Goal: Transaction & Acquisition: Purchase product/service

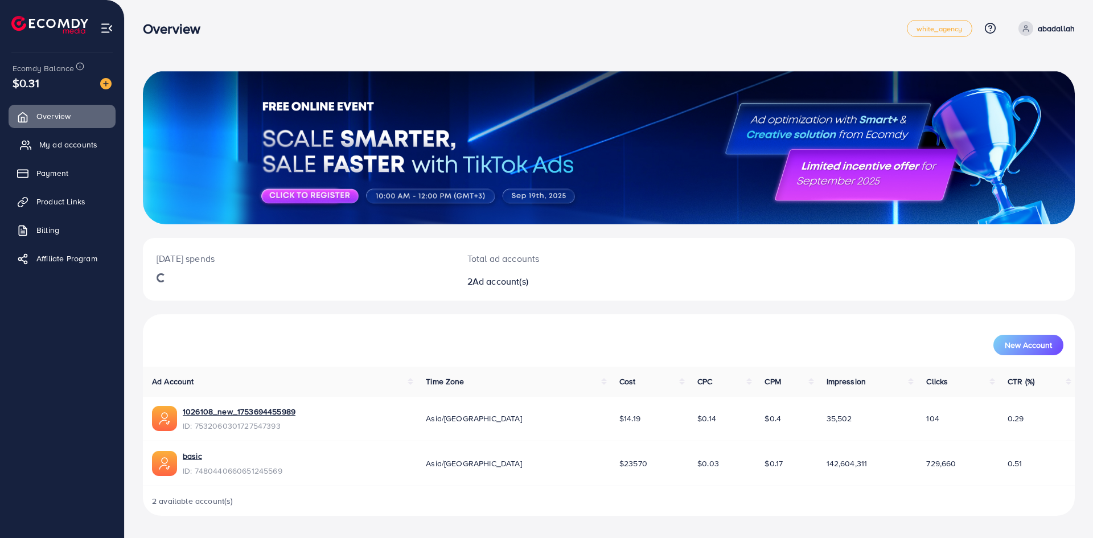
click at [72, 141] on span "My ad accounts" at bounding box center [68, 144] width 58 height 11
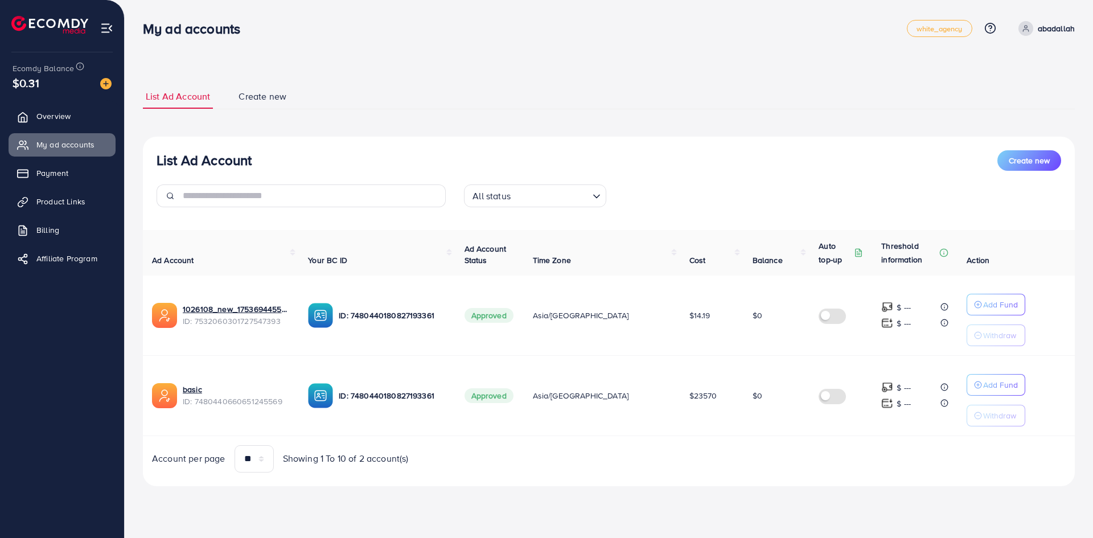
click at [103, 88] on img at bounding box center [105, 83] width 11 height 11
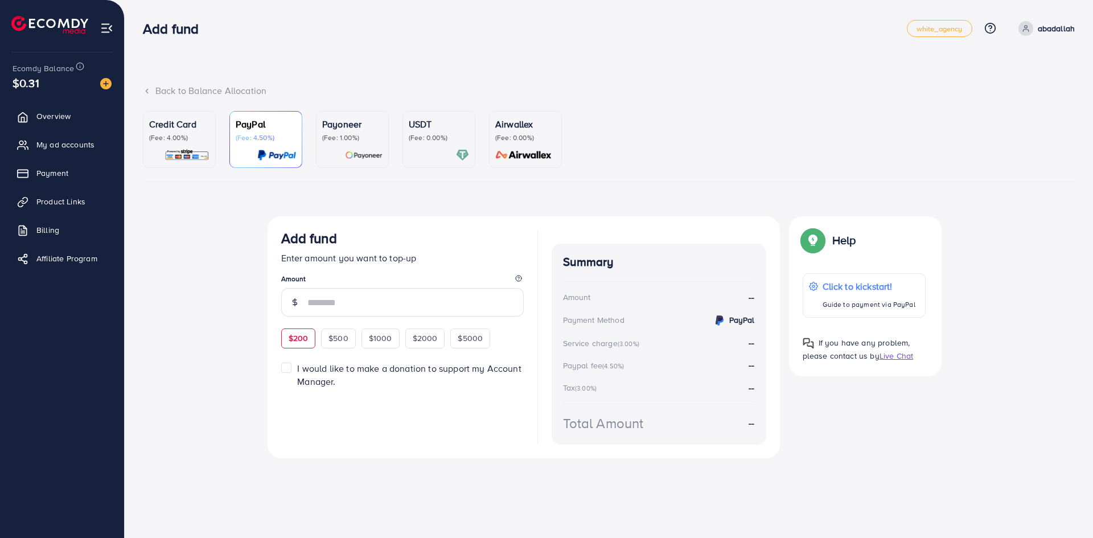
click at [292, 338] on span "$200" at bounding box center [299, 338] width 20 height 11
type input "***"
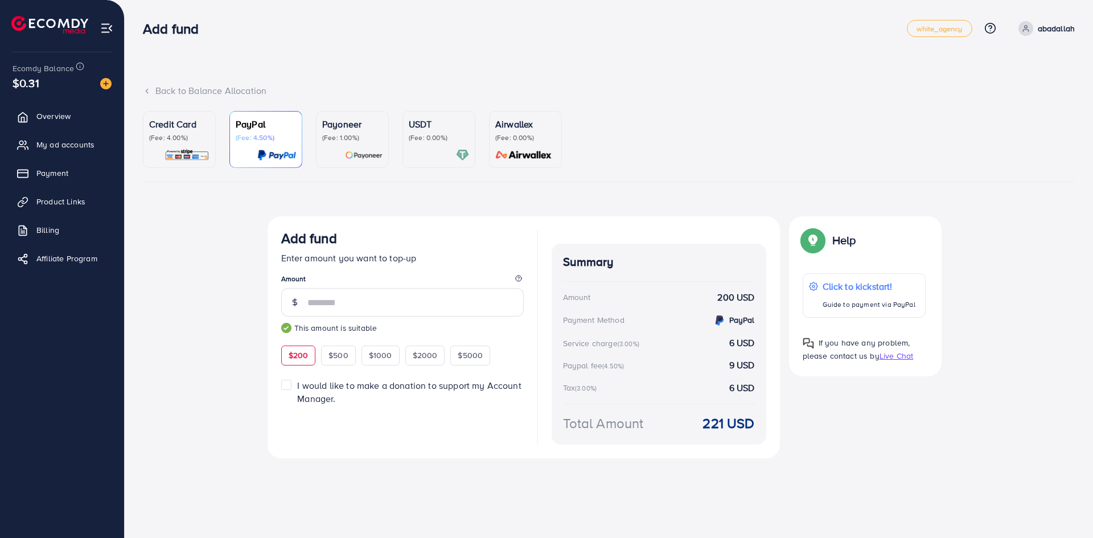
click at [210, 129] on link "Credit Card (Fee: 4.00%)" at bounding box center [179, 139] width 73 height 57
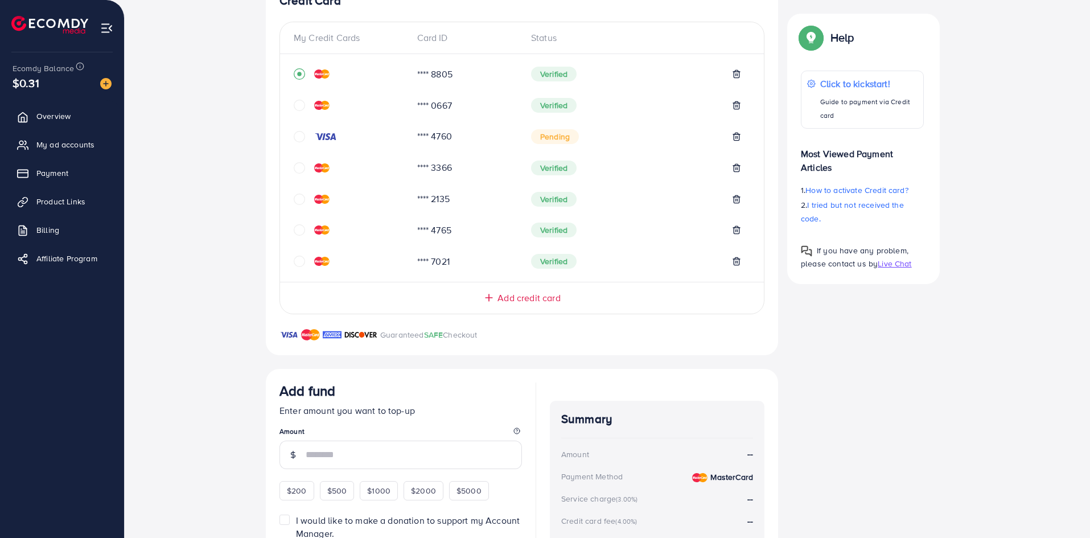
scroll to position [358, 0]
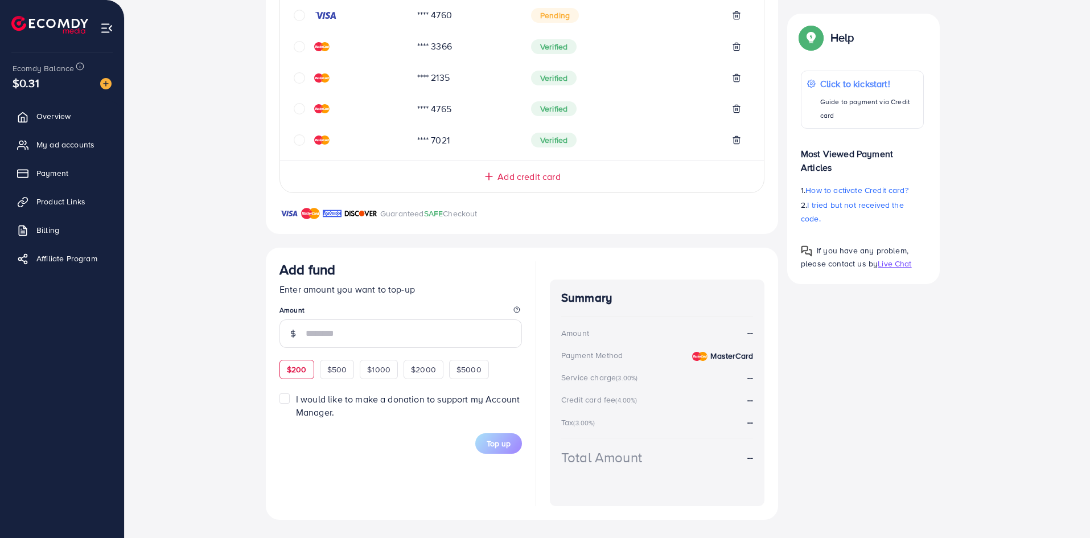
click at [300, 371] on span "$200" at bounding box center [297, 369] width 20 height 11
type input "***"
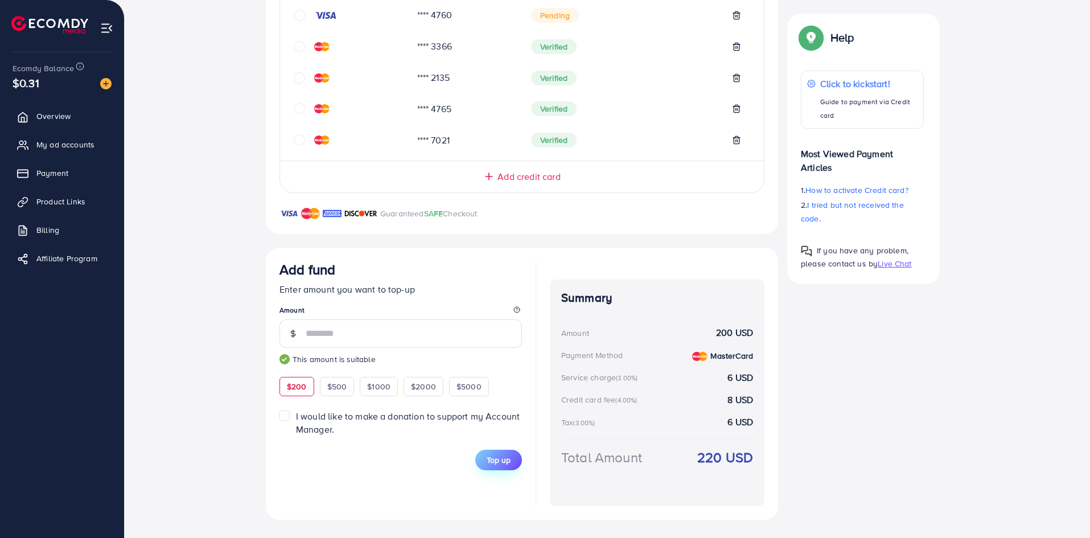
click at [511, 457] on button "Top up" at bounding box center [498, 460] width 47 height 20
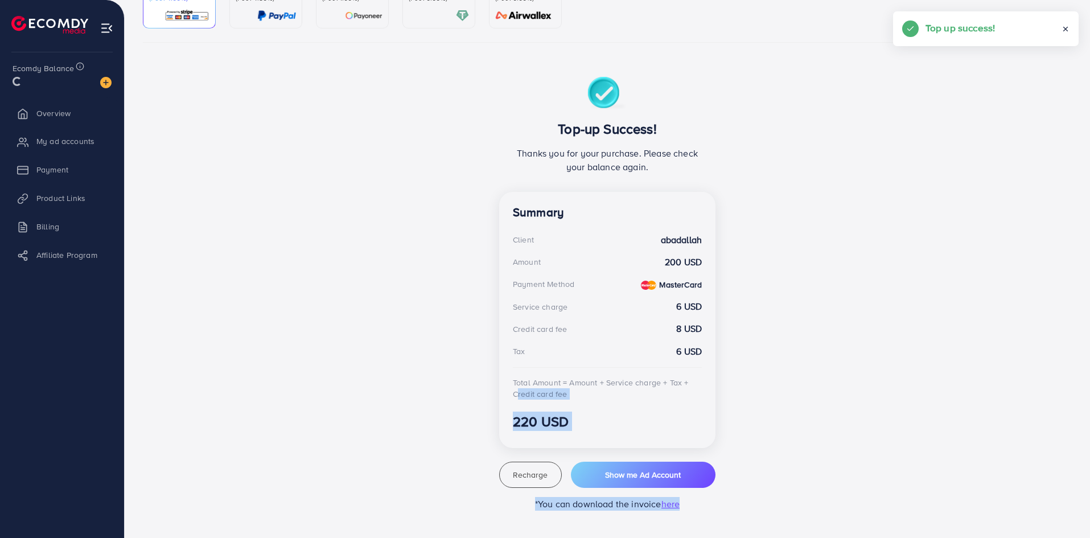
scroll to position [139, 0]
drag, startPoint x: 408, startPoint y: 227, endPoint x: 412, endPoint y: 467, distance: 240.3
click at [412, 467] on div "Top-up Success! Thanks you for your purchase. Please check your balance again. …" at bounding box center [607, 294] width 683 height 434
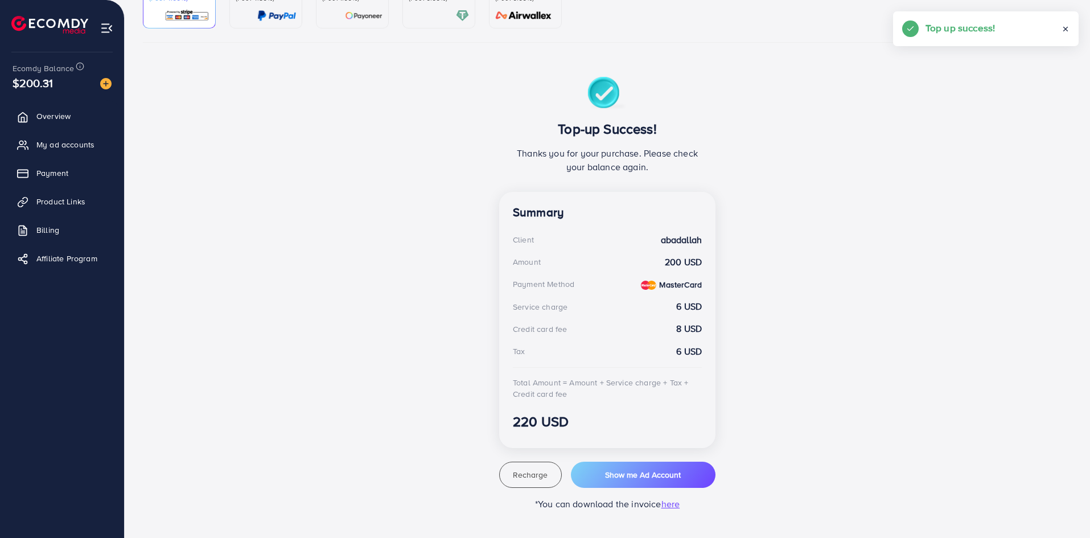
click at [412, 465] on div "Top-up Success! Thanks you for your purchase. Please check your balance again. …" at bounding box center [607, 294] width 683 height 434
click at [55, 149] on span "My ad accounts" at bounding box center [68, 144] width 58 height 11
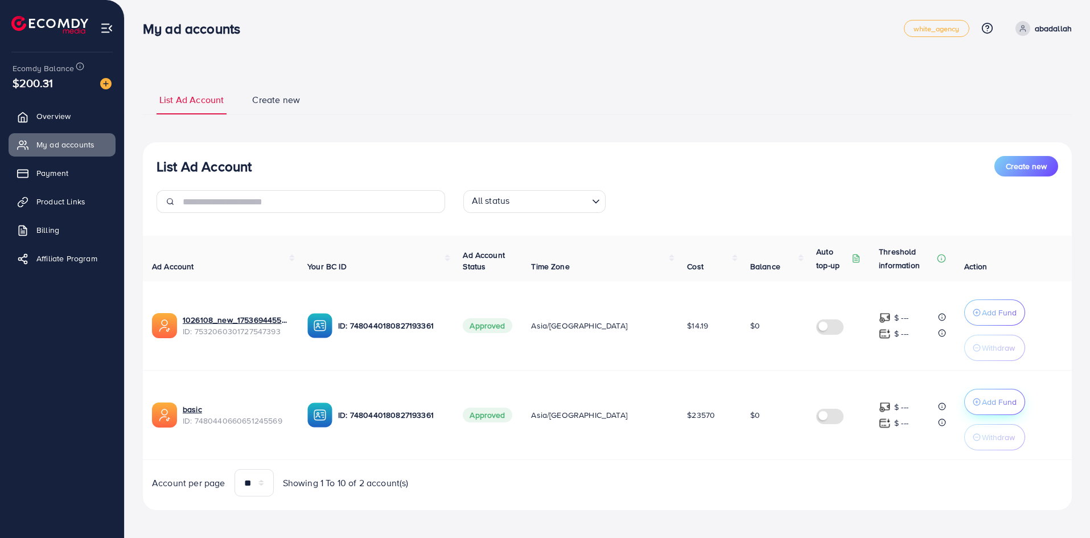
click at [972, 413] on button "Add Fund" at bounding box center [995, 402] width 61 height 26
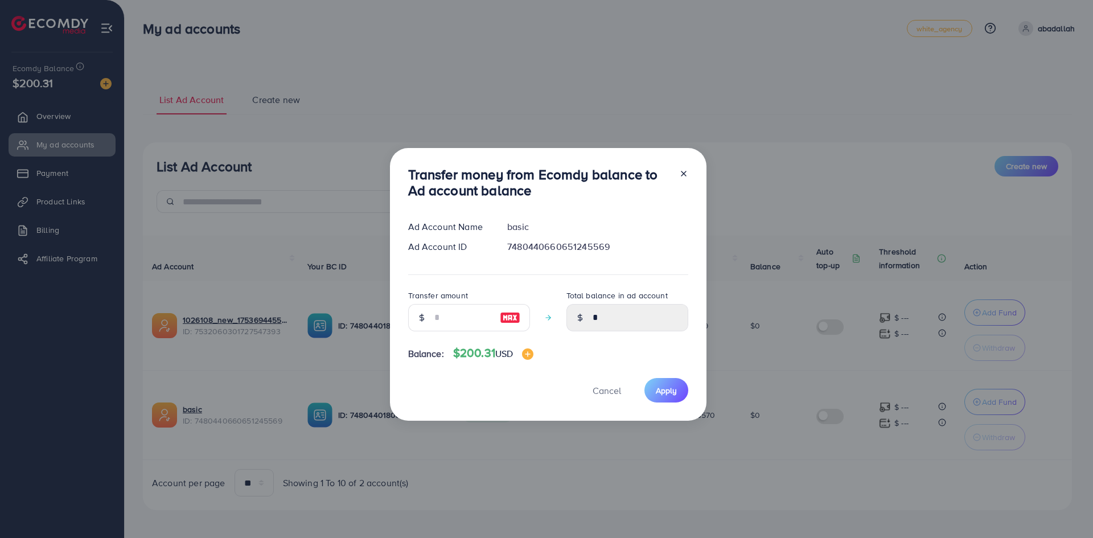
click at [508, 314] on img at bounding box center [510, 318] width 20 height 14
type input "***"
type input "******"
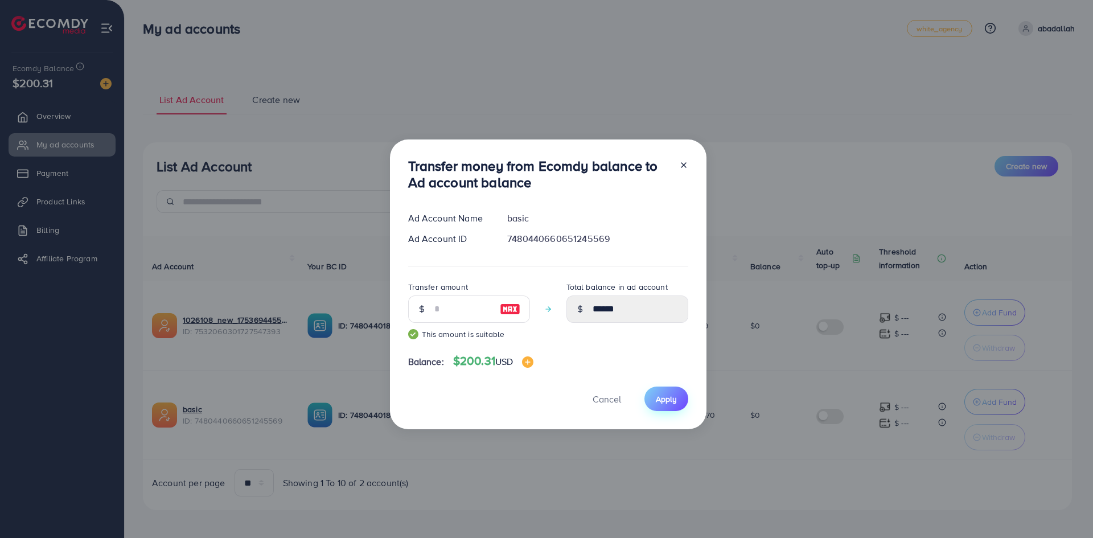
click at [670, 388] on button "Apply" at bounding box center [667, 399] width 44 height 24
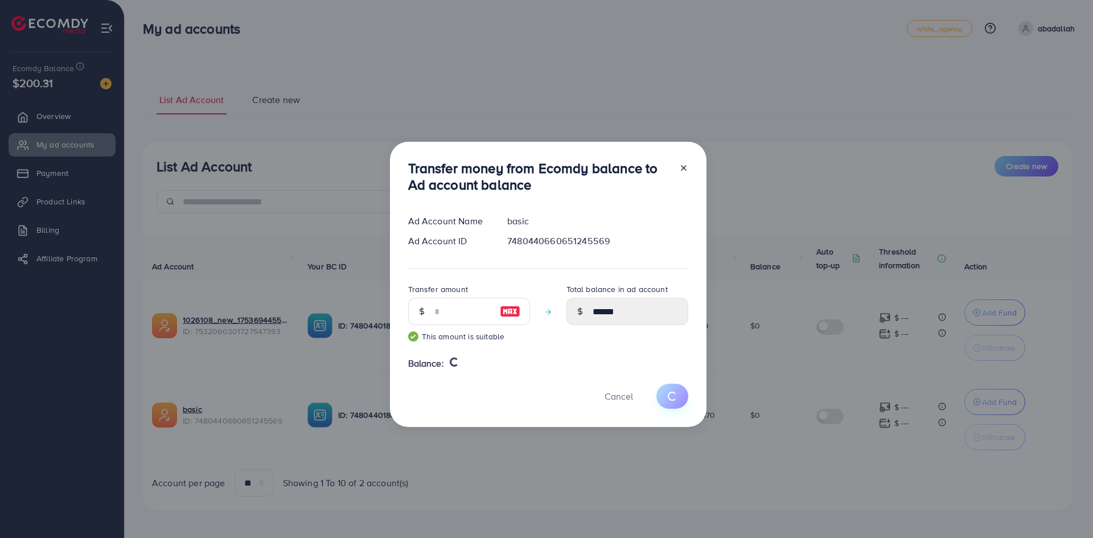
type input "*"
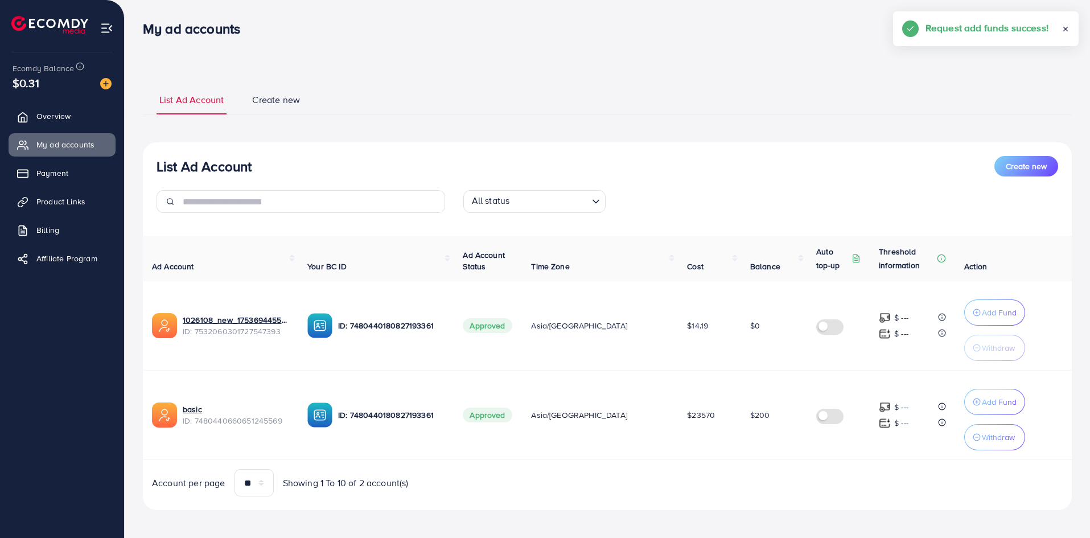
drag, startPoint x: 580, startPoint y: 125, endPoint x: 748, endPoint y: 481, distance: 393.5
click at [748, 481] on div "List Ad Account Create new List Ad Account Create new All status Loading... Ad …" at bounding box center [607, 297] width 929 height 426
click at [748, 480] on div "Account per page ** ** ** *** Showing 1 To 10 of 2 account(s)" at bounding box center [607, 482] width 947 height 27
click at [770, 482] on div "Account per page ** ** ** *** Showing 1 To 10 of 2 account(s)" at bounding box center [607, 482] width 947 height 27
click at [767, 481] on div "Account per page ** ** ** *** Showing 1 To 10 of 2 account(s)" at bounding box center [607, 482] width 947 height 27
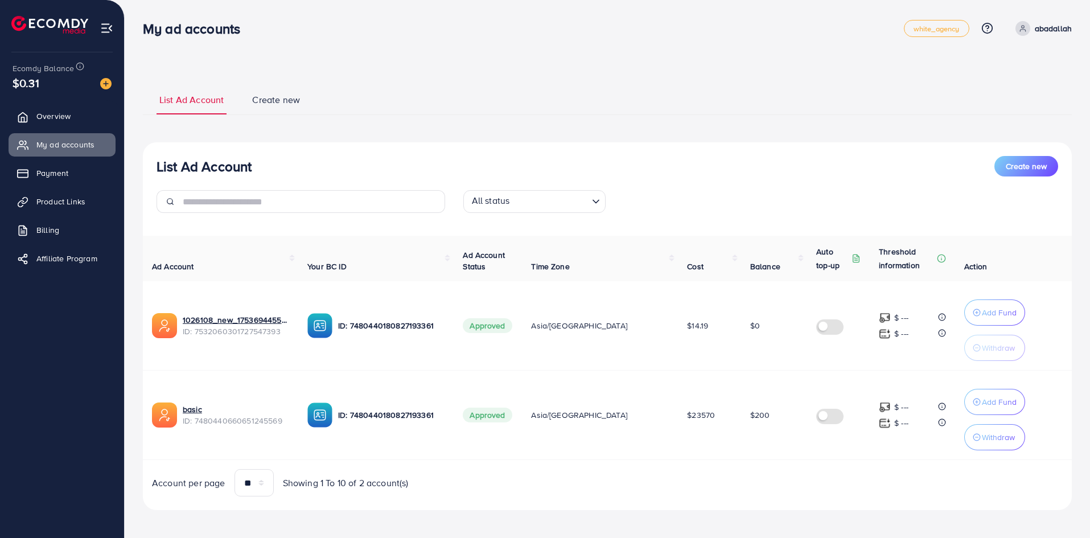
click at [755, 471] on div "Account per page ** ** ** *** Showing 1 To 10 of 2 account(s)" at bounding box center [607, 482] width 947 height 27
drag, startPoint x: 754, startPoint y: 470, endPoint x: 286, endPoint y: 16, distance: 652.3
click at [288, 17] on div "My ad accounts white_agency Help Center Contact Support Plans and Pricing Term …" at bounding box center [545, 271] width 1090 height 542
click at [273, 15] on div "My ad accounts white_agency Help Center Contact Support Plans and Pricing Term …" at bounding box center [607, 29] width 929 height 32
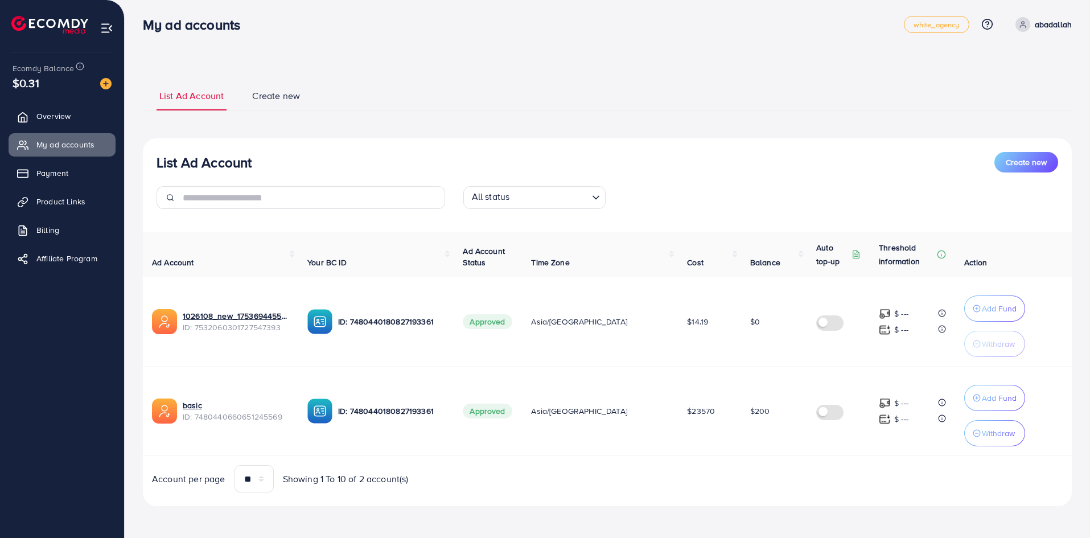
drag, startPoint x: 150, startPoint y: 15, endPoint x: 781, endPoint y: 478, distance: 782.5
click at [781, 478] on div "My ad accounts white_agency Help Center Contact Support Plans and Pricing Term …" at bounding box center [545, 267] width 1090 height 542
click at [770, 467] on div "Account per page ** ** ** *** Showing 1 To 10 of 2 account(s)" at bounding box center [607, 478] width 947 height 27
drag, startPoint x: 826, startPoint y: 487, endPoint x: 169, endPoint y: 18, distance: 808.2
click at [169, 18] on div "My ad accounts white_agency Help Center Contact Support Plans and Pricing Term …" at bounding box center [545, 267] width 1090 height 542
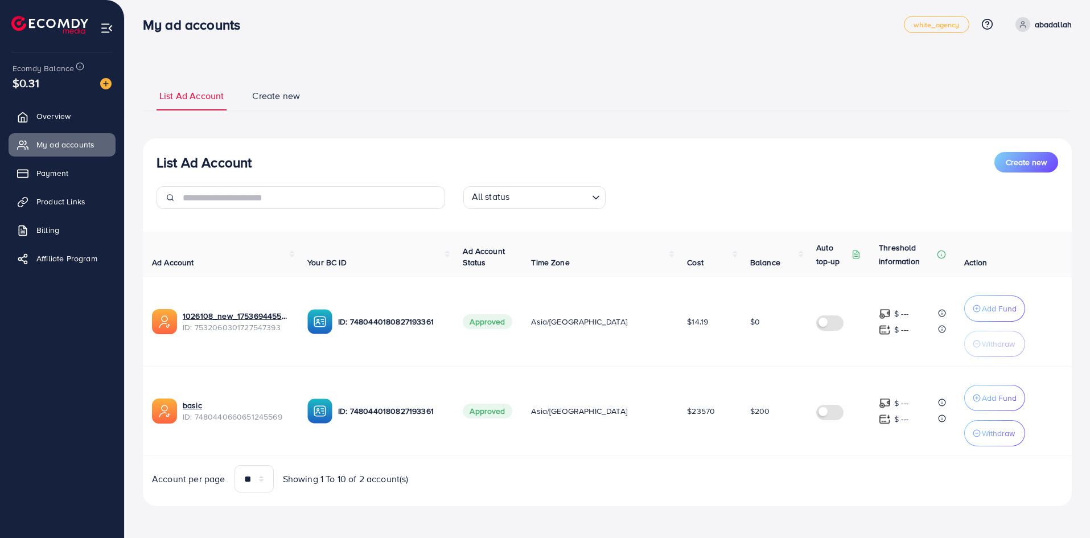
click at [621, 93] on ul "List Ad Account Create new" at bounding box center [607, 95] width 929 height 31
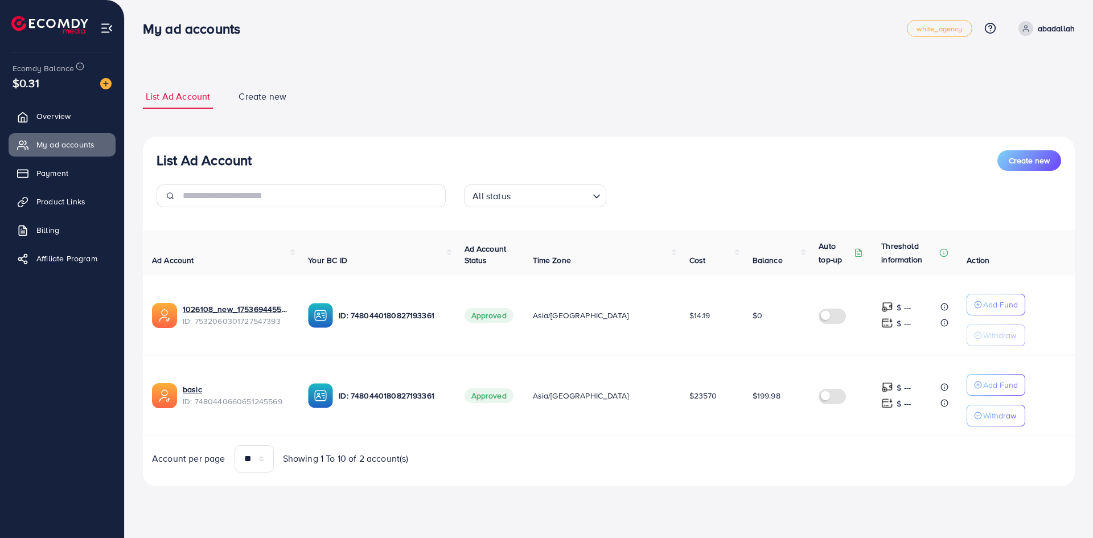
click at [753, 399] on span "$199.98" at bounding box center [767, 395] width 28 height 11
click at [751, 412] on td "$199.98" at bounding box center [777, 395] width 67 height 80
click at [752, 405] on td "$199.98" at bounding box center [777, 395] width 67 height 80
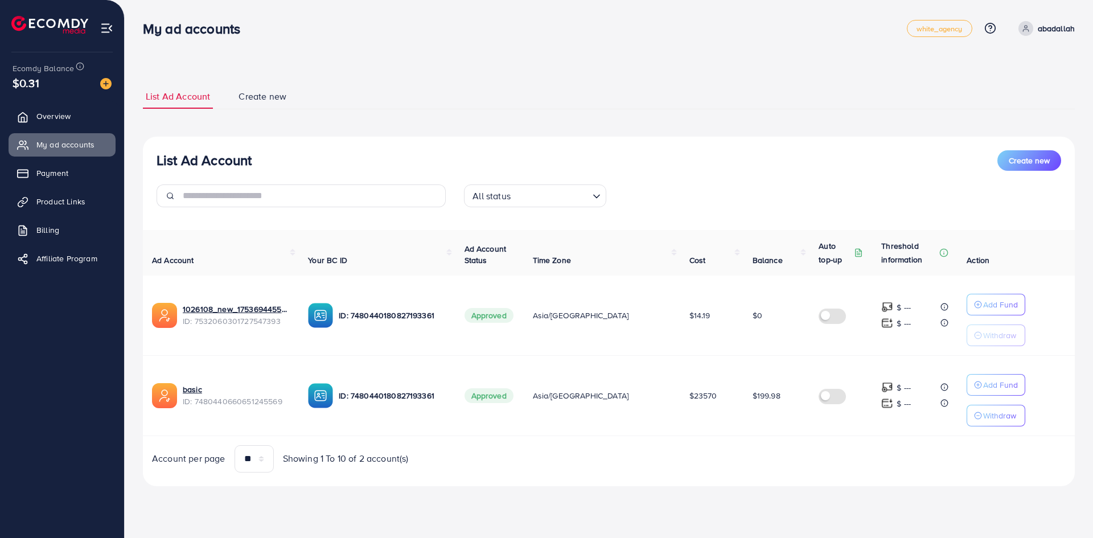
click at [752, 405] on td "$199.98" at bounding box center [777, 395] width 67 height 80
click at [752, 407] on td "$199.98" at bounding box center [777, 395] width 67 height 80
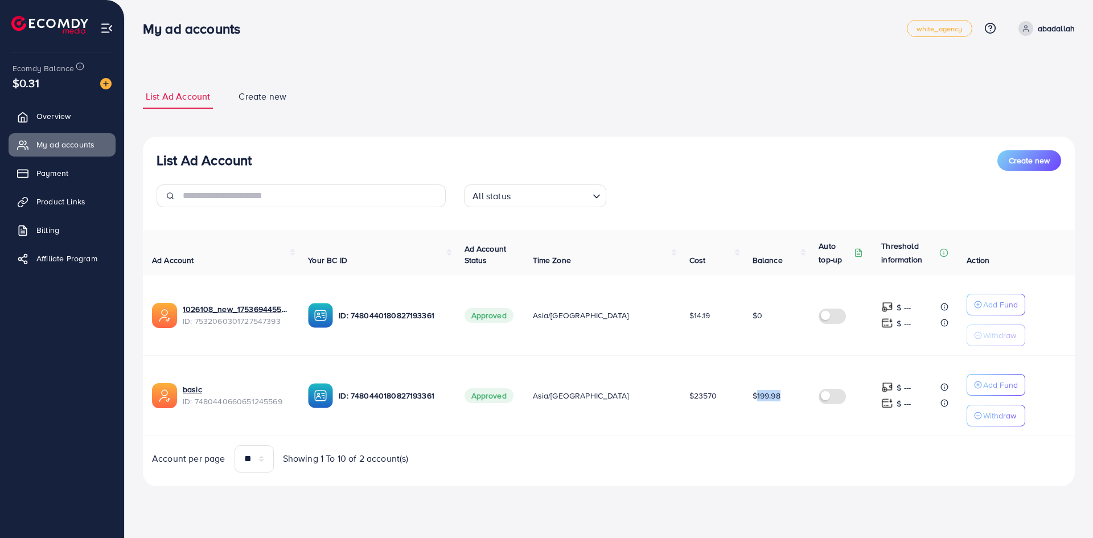
click at [752, 407] on td "$199.98" at bounding box center [777, 395] width 67 height 80
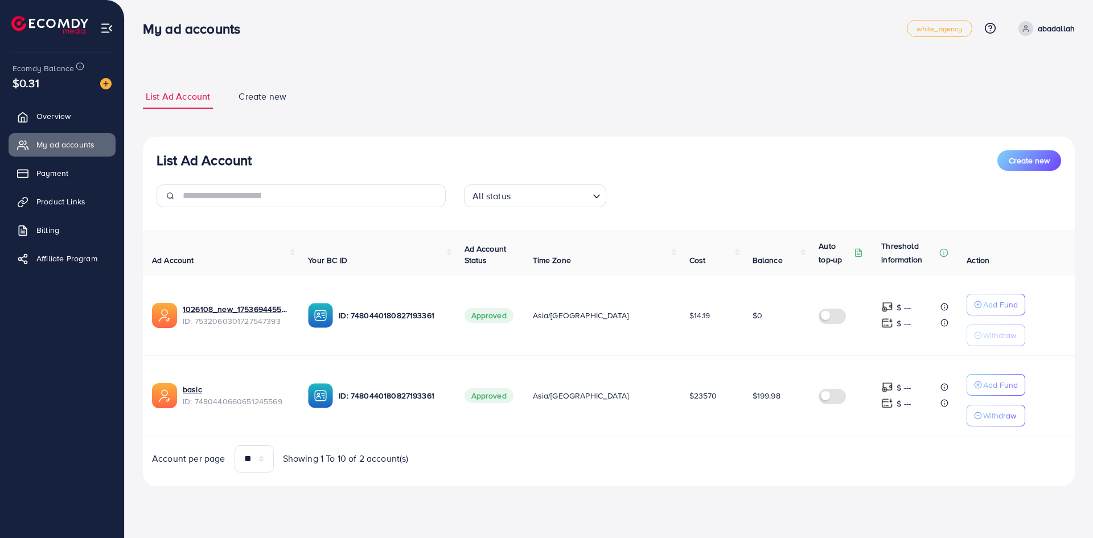
click at [752, 407] on td "$199.98" at bounding box center [777, 395] width 67 height 80
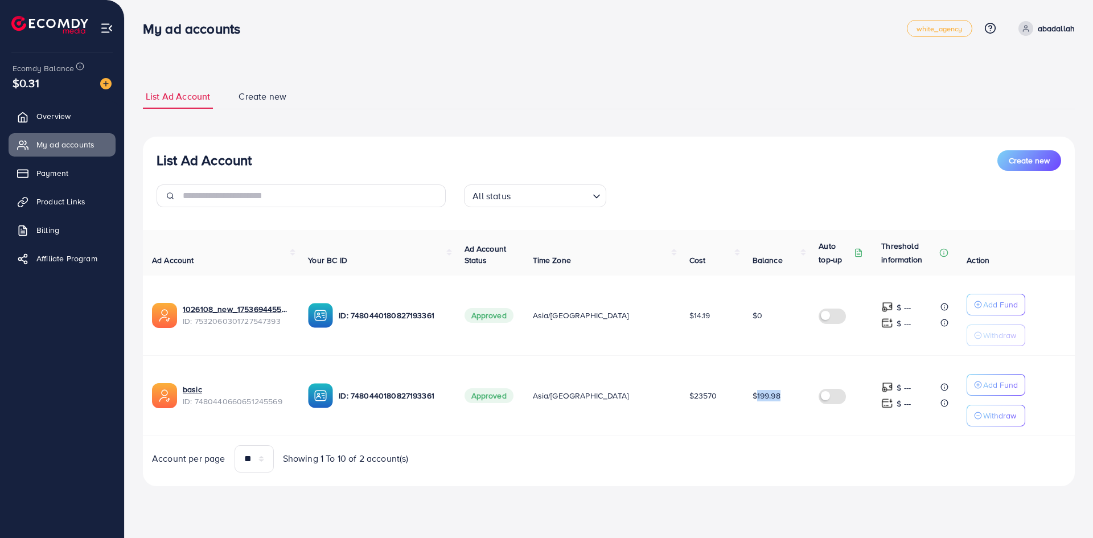
click at [752, 407] on td "$199.98" at bounding box center [777, 395] width 67 height 80
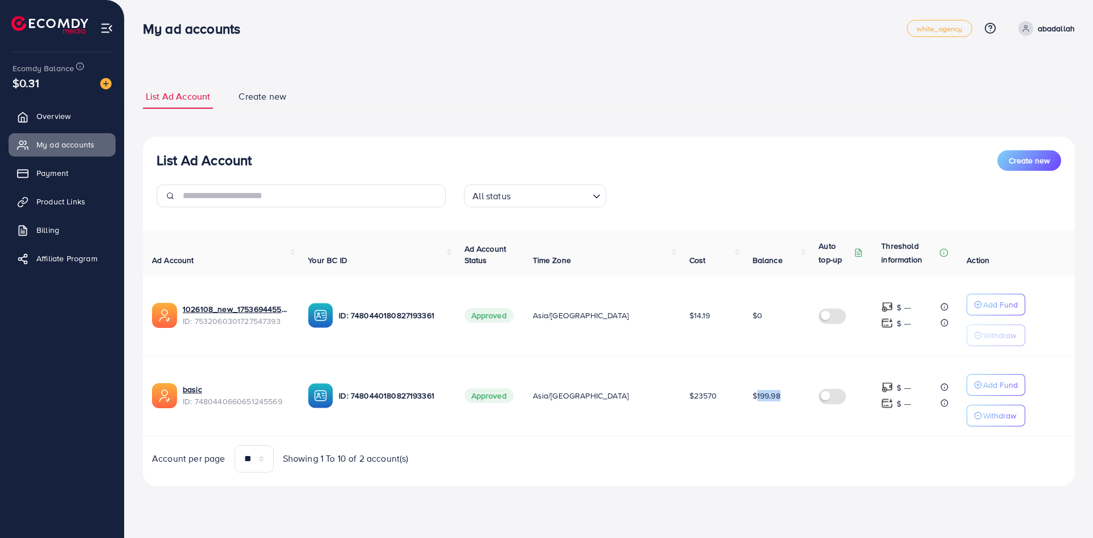
click at [752, 407] on td "$199.98" at bounding box center [777, 395] width 67 height 80
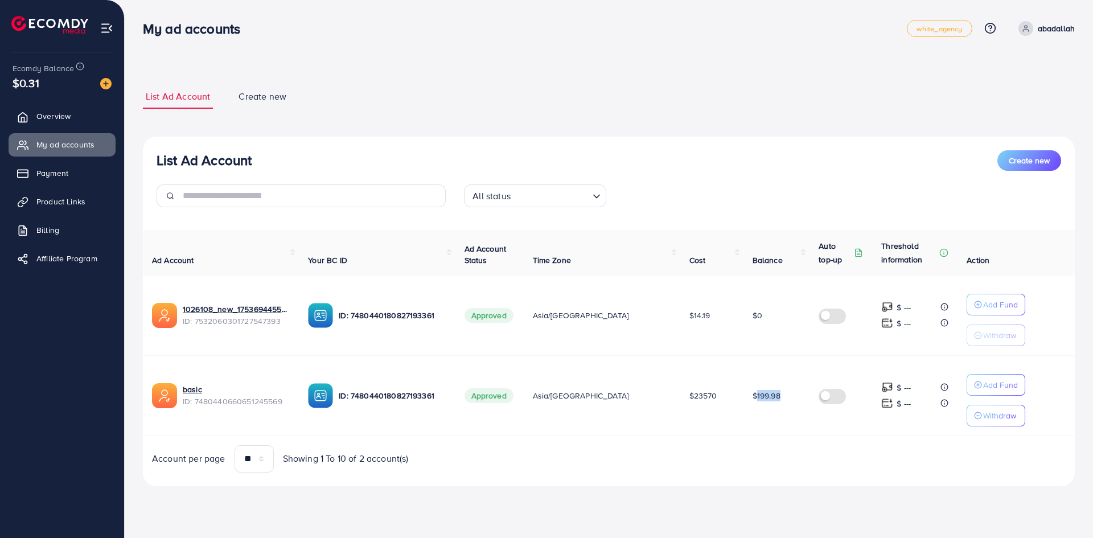
click at [752, 407] on td "$199.98" at bounding box center [777, 395] width 67 height 80
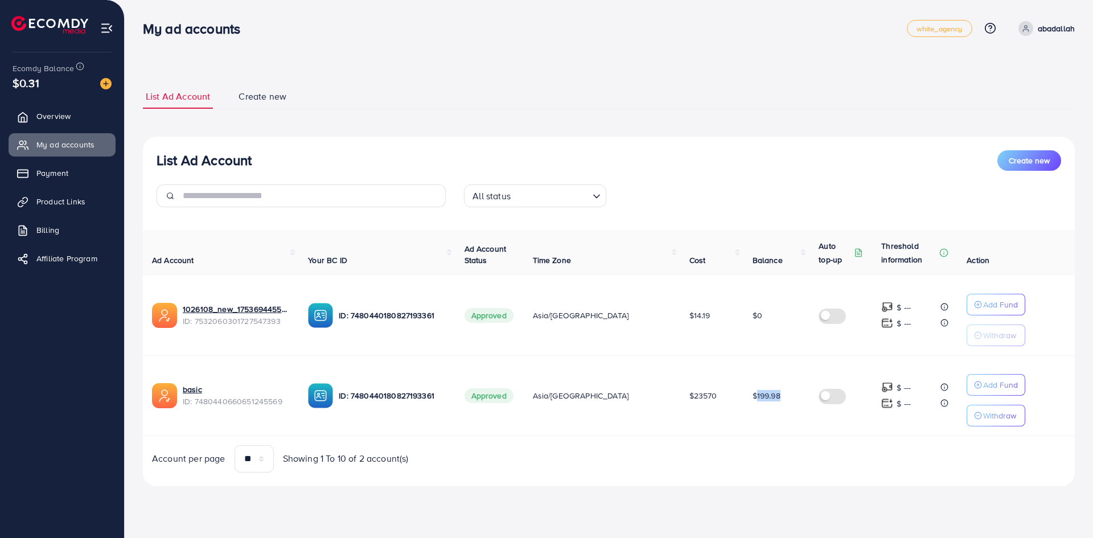
click at [752, 407] on td "$199.98" at bounding box center [777, 395] width 67 height 80
drag, startPoint x: 752, startPoint y: 407, endPoint x: 727, endPoint y: 425, distance: 30.5
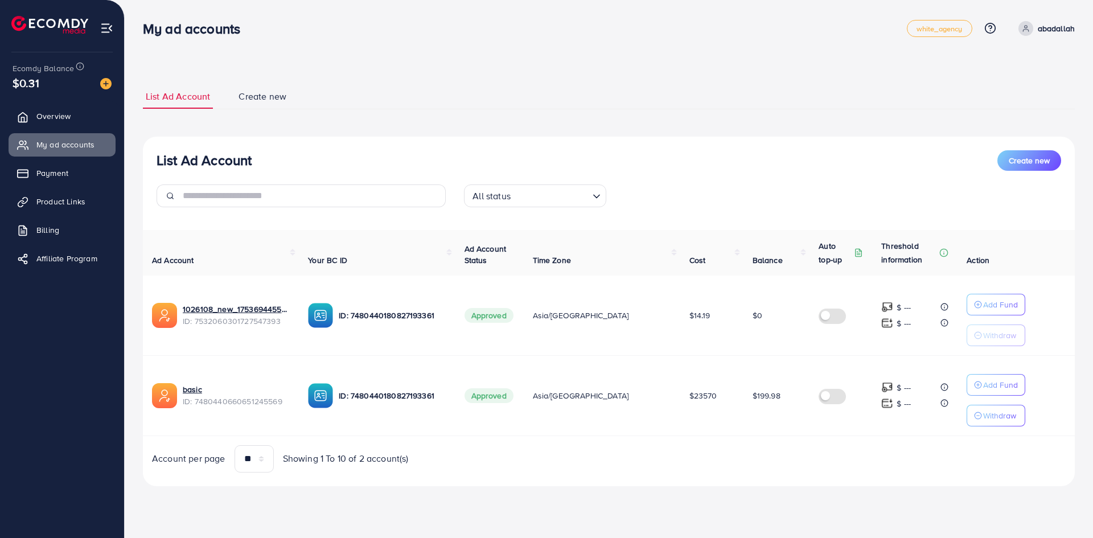
click at [744, 425] on td "$199.98" at bounding box center [777, 395] width 67 height 80
drag, startPoint x: 736, startPoint y: 363, endPoint x: 771, endPoint y: 428, distance: 73.9
click at [771, 428] on td "$199.98" at bounding box center [777, 395] width 67 height 80
drag, startPoint x: 771, startPoint y: 428, endPoint x: 737, endPoint y: 421, distance: 35.4
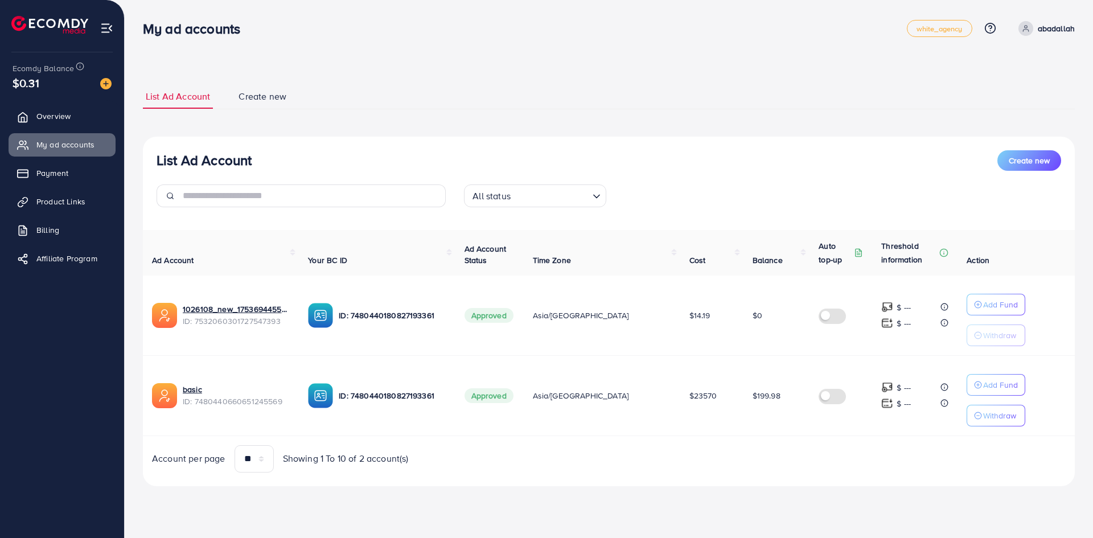
click at [744, 421] on td "$199.98" at bounding box center [777, 395] width 67 height 80
drag, startPoint x: 737, startPoint y: 421, endPoint x: 771, endPoint y: 426, distance: 34.5
click at [771, 426] on td "$199.98" at bounding box center [777, 395] width 67 height 80
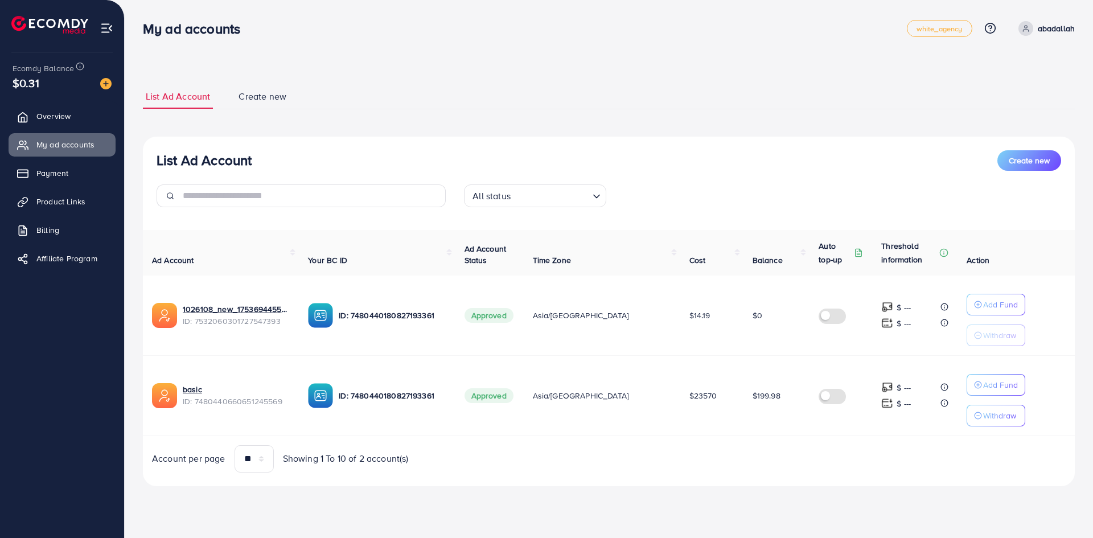
drag, startPoint x: 771, startPoint y: 425, endPoint x: 733, endPoint y: 420, distance: 37.9
click at [744, 420] on td "$199.98" at bounding box center [777, 395] width 67 height 80
drag, startPoint x: 733, startPoint y: 420, endPoint x: 758, endPoint y: 426, distance: 25.1
click at [758, 426] on td "$199.98" at bounding box center [777, 395] width 67 height 80
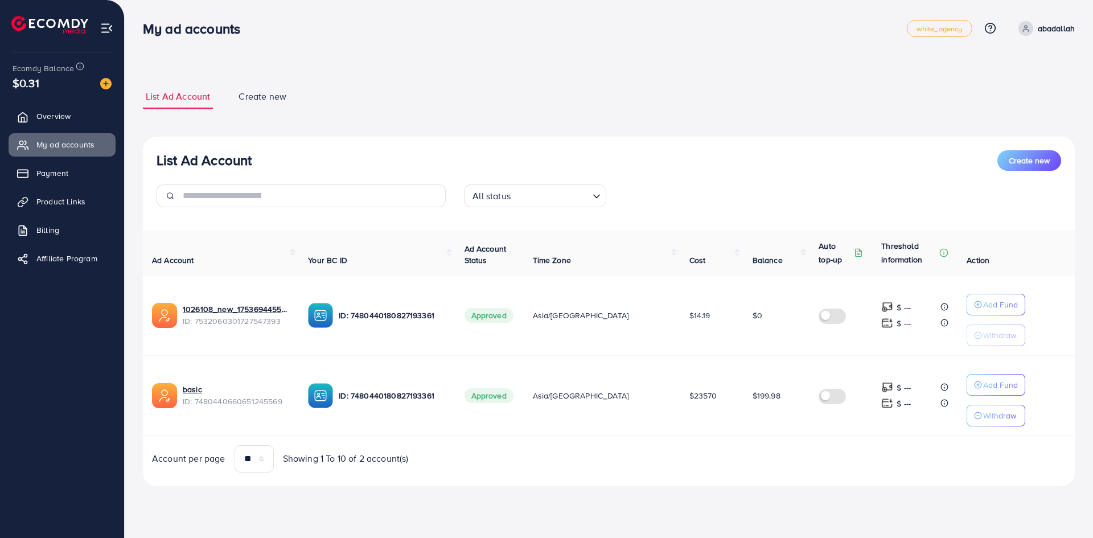
click at [758, 426] on td "$199.98" at bounding box center [777, 395] width 67 height 80
drag, startPoint x: 758, startPoint y: 426, endPoint x: 737, endPoint y: 420, distance: 21.4
click at [744, 420] on td "$199.98" at bounding box center [777, 395] width 67 height 80
drag, startPoint x: 737, startPoint y: 420, endPoint x: 748, endPoint y: 422, distance: 10.6
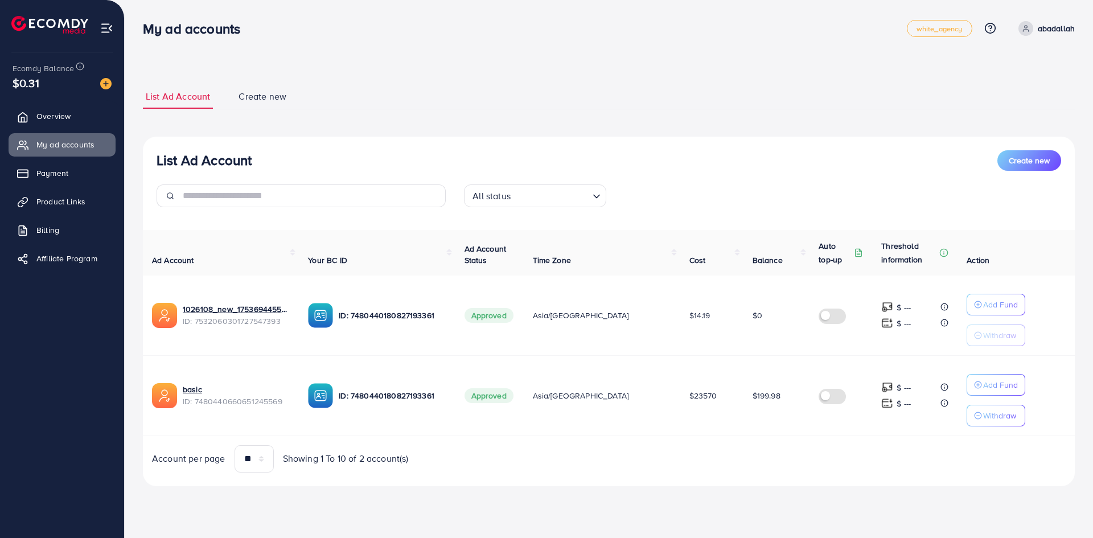
click at [748, 422] on td "$199.98" at bounding box center [777, 395] width 67 height 80
drag, startPoint x: 748, startPoint y: 422, endPoint x: 721, endPoint y: 420, distance: 26.3
click at [721, 420] on tr "basic ID: 7480440660651245569 ID: 7480440180827193361 Approved Asia/Baghdad $23…" at bounding box center [609, 395] width 932 height 80
click at [721, 420] on td "$23570" at bounding box center [711, 395] width 63 height 80
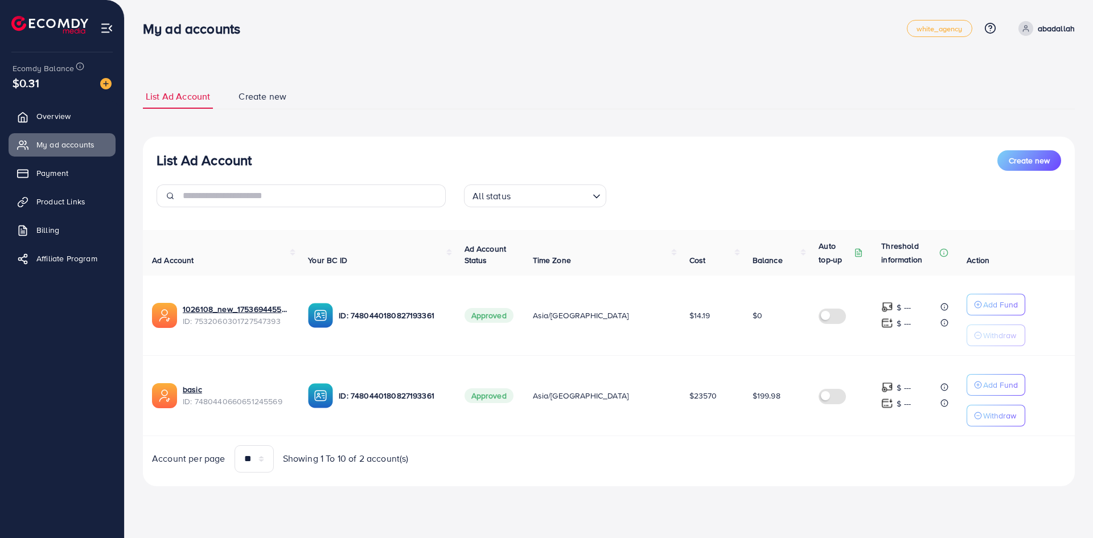
drag, startPoint x: 721, startPoint y: 420, endPoint x: 766, endPoint y: 424, distance: 44.5
click at [766, 424] on tr "basic ID: 7480440660651245569 ID: 7480440180827193361 Approved Asia/Baghdad $23…" at bounding box center [609, 395] width 932 height 80
click at [766, 424] on td "$199.98" at bounding box center [777, 395] width 67 height 80
drag, startPoint x: 765, startPoint y: 421, endPoint x: 737, endPoint y: 416, distance: 28.5
click at [744, 416] on td "$199.98" at bounding box center [777, 395] width 67 height 80
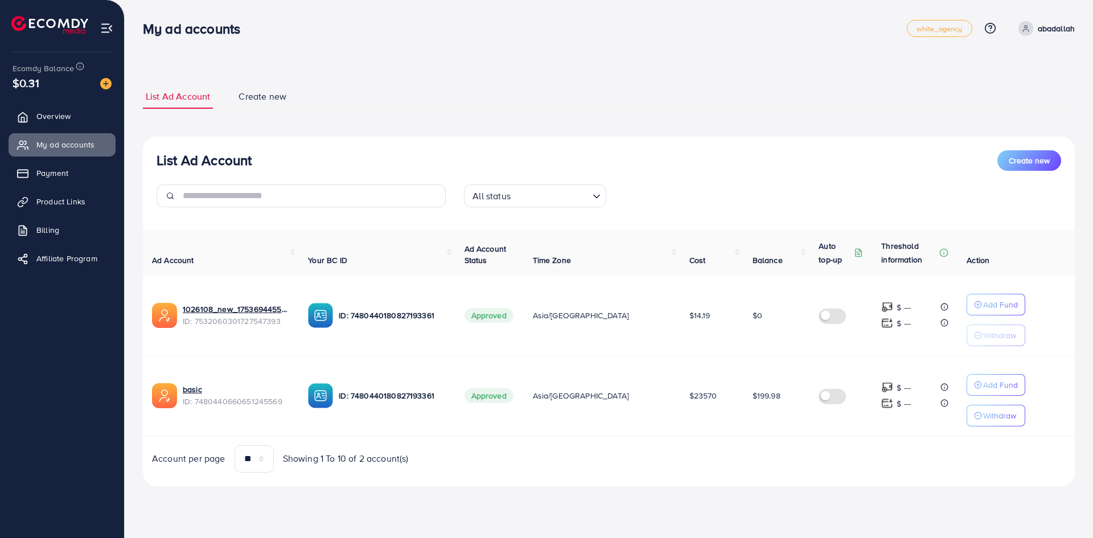
click at [744, 416] on td "$199.98" at bounding box center [777, 395] width 67 height 80
drag, startPoint x: 737, startPoint y: 416, endPoint x: 744, endPoint y: 417, distance: 7.0
click at [744, 417] on td "$199.98" at bounding box center [777, 395] width 67 height 80
drag, startPoint x: 744, startPoint y: 417, endPoint x: 738, endPoint y: 417, distance: 6.3
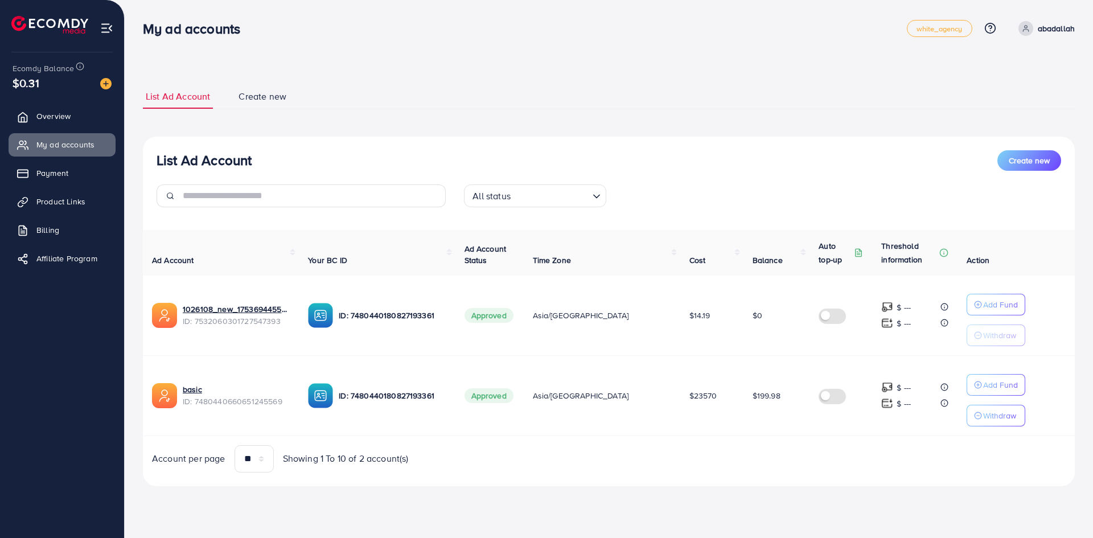
click at [744, 417] on td "$199.98" at bounding box center [777, 395] width 67 height 80
click at [744, 418] on td "$199.98" at bounding box center [777, 395] width 67 height 80
drag, startPoint x: 743, startPoint y: 418, endPoint x: 737, endPoint y: 417, distance: 6.5
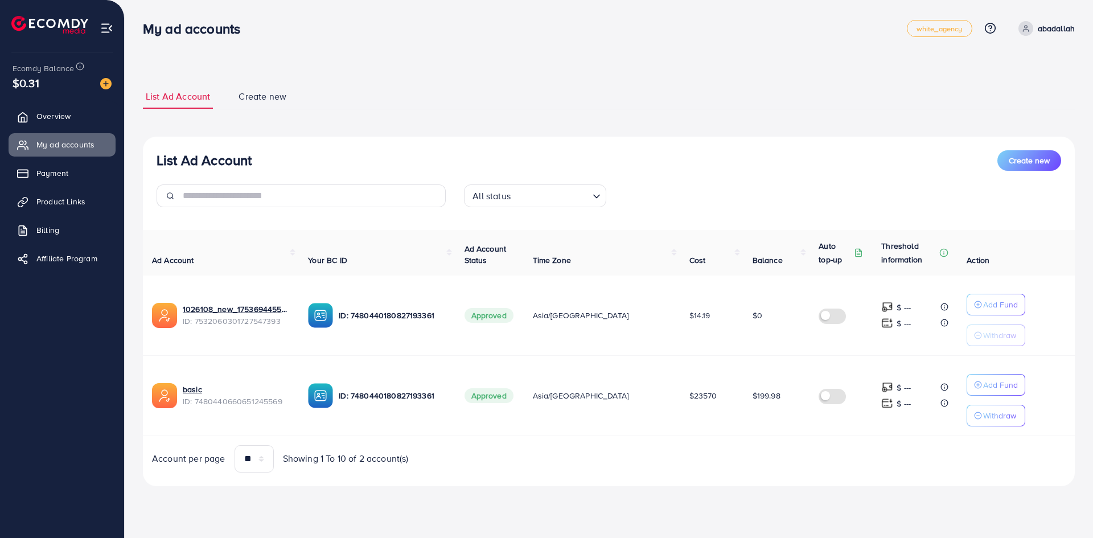
click at [744, 417] on td "$199.98" at bounding box center [777, 395] width 67 height 80
click at [744, 420] on td "$199.98" at bounding box center [777, 395] width 67 height 80
drag, startPoint x: 741, startPoint y: 420, endPoint x: 733, endPoint y: 417, distance: 8.5
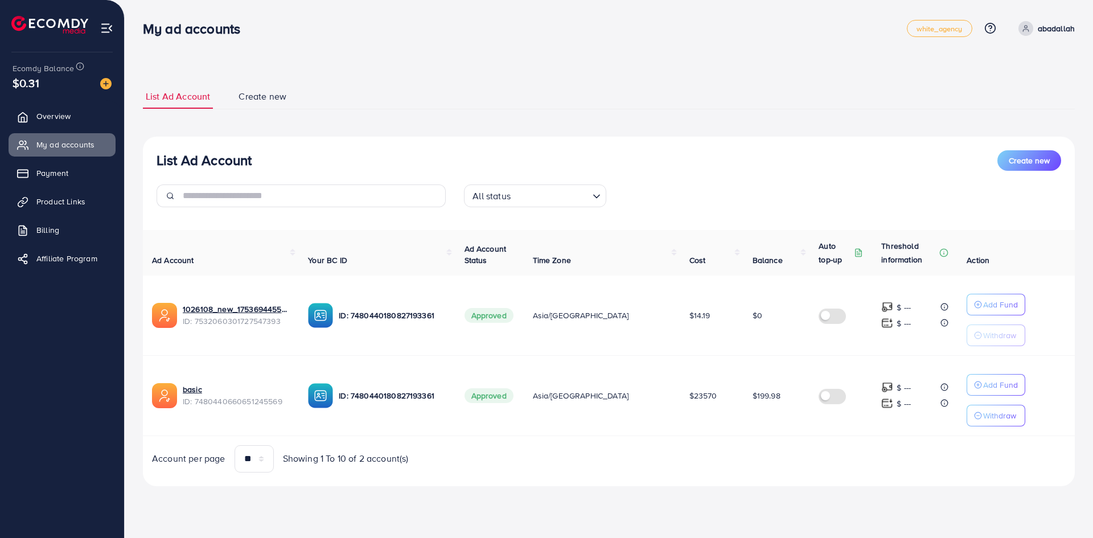
click at [744, 417] on td "$199.98" at bounding box center [777, 395] width 67 height 80
drag, startPoint x: 733, startPoint y: 417, endPoint x: 741, endPoint y: 417, distance: 8.5
click at [744, 417] on td "$199.98" at bounding box center [777, 395] width 67 height 80
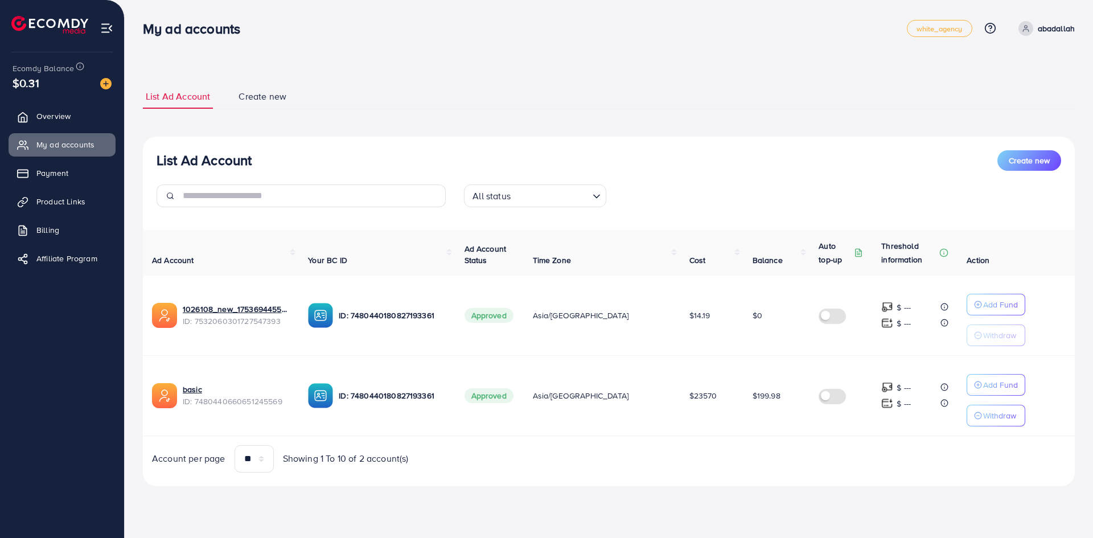
click at [744, 417] on td "$199.98" at bounding box center [777, 395] width 67 height 80
drag, startPoint x: 736, startPoint y: 417, endPoint x: 748, endPoint y: 423, distance: 14.0
click at [748, 423] on td "$199.98" at bounding box center [777, 395] width 67 height 80
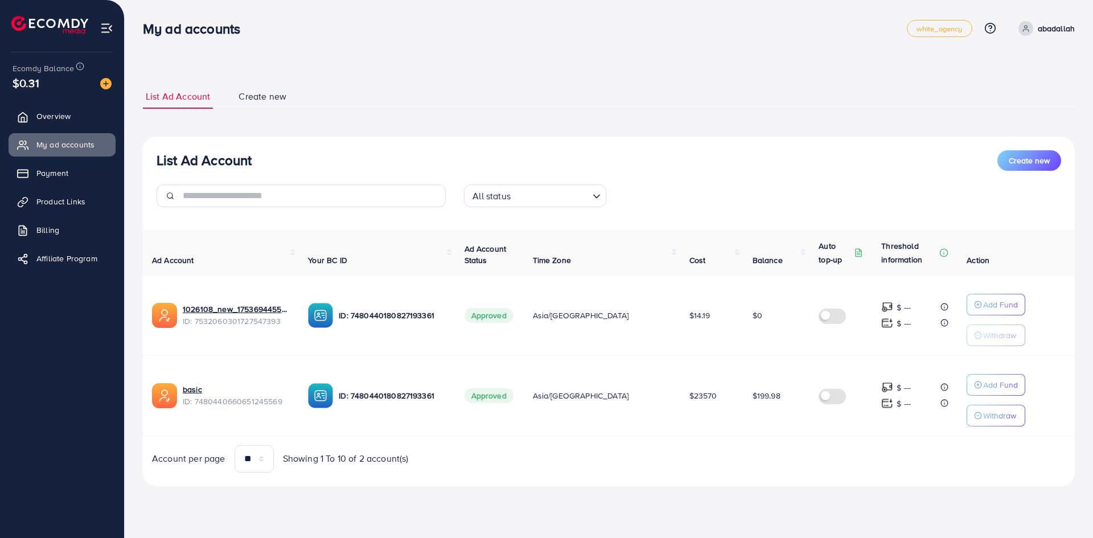
drag, startPoint x: 748, startPoint y: 422, endPoint x: 737, endPoint y: 403, distance: 22.7
click at [744, 403] on td "$199.98" at bounding box center [777, 395] width 67 height 80
click at [744, 387] on td "$199.98" at bounding box center [777, 395] width 67 height 80
drag, startPoint x: 728, startPoint y: 387, endPoint x: 739, endPoint y: 408, distance: 23.7
click at [744, 408] on td "$199.98" at bounding box center [777, 395] width 67 height 80
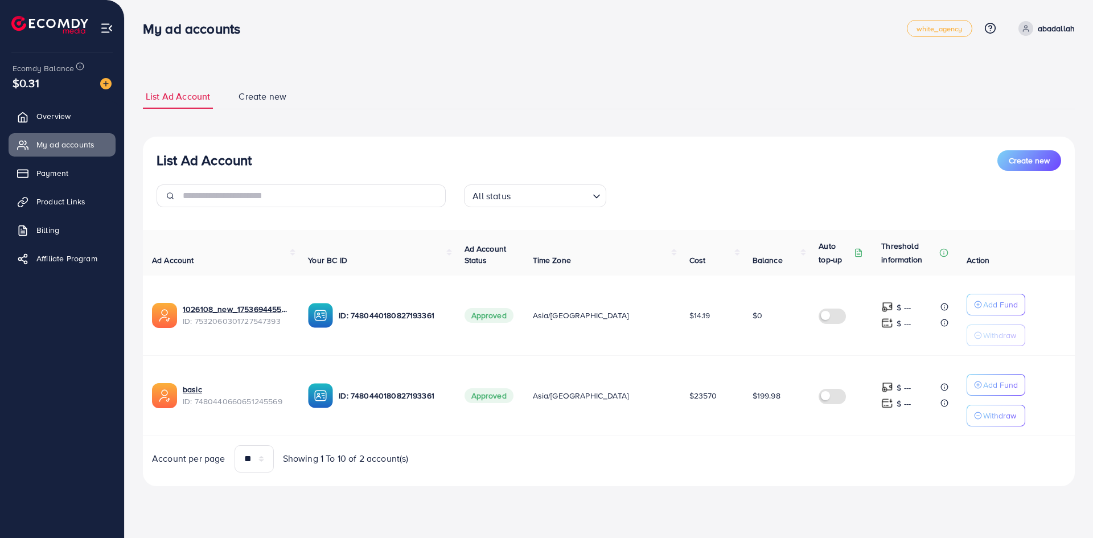
click at [744, 408] on td "$199.98" at bounding box center [777, 395] width 67 height 80
drag, startPoint x: 740, startPoint y: 409, endPoint x: 728, endPoint y: 386, distance: 25.5
click at [744, 386] on td "$199.98" at bounding box center [777, 395] width 67 height 80
drag, startPoint x: 728, startPoint y: 386, endPoint x: 744, endPoint y: 408, distance: 26.9
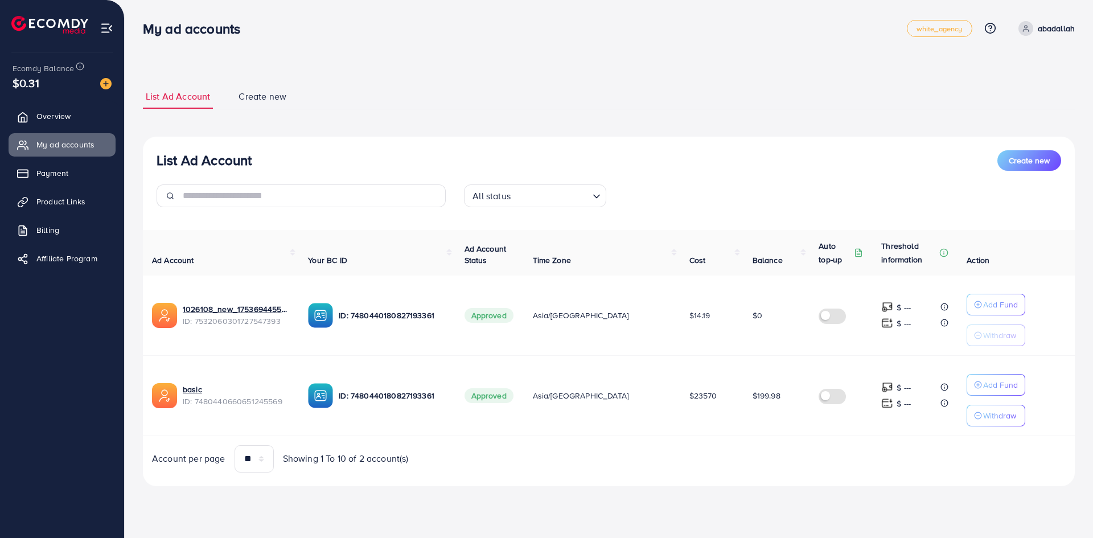
click at [744, 408] on td "$199.98" at bounding box center [777, 395] width 67 height 80
drag, startPoint x: 740, startPoint y: 402, endPoint x: 732, endPoint y: 395, distance: 10.9
click at [744, 395] on td "$199.98" at bounding box center [777, 395] width 67 height 80
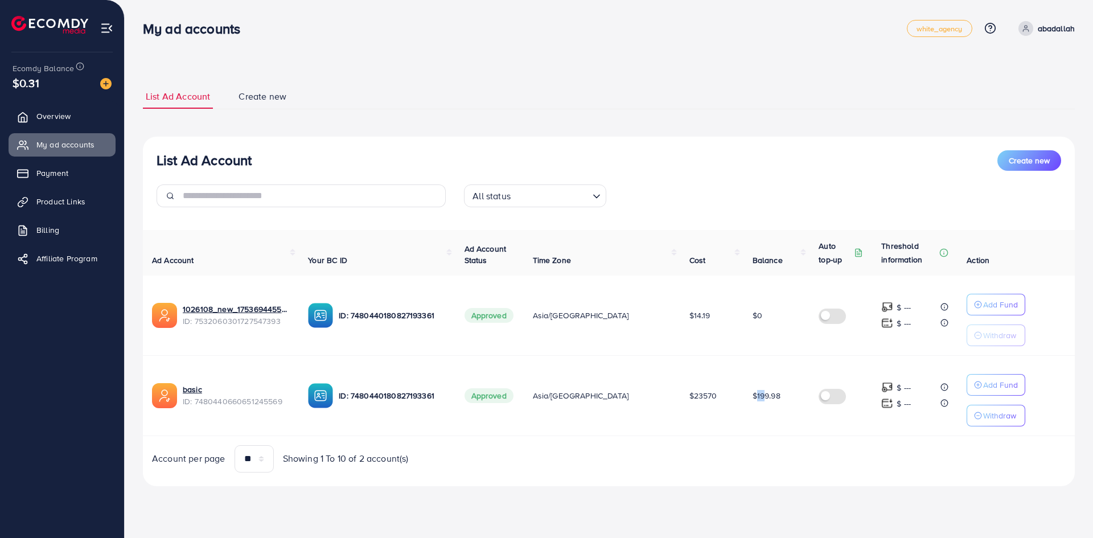
drag, startPoint x: 742, startPoint y: 411, endPoint x: 748, endPoint y: 415, distance: 6.5
click at [748, 415] on td "$199.98" at bounding box center [777, 395] width 67 height 80
click at [744, 415] on td "$199.98" at bounding box center [777, 395] width 67 height 80
click at [744, 417] on td "$199.98" at bounding box center [777, 395] width 67 height 80
click at [753, 420] on td "$199.98" at bounding box center [777, 395] width 67 height 80
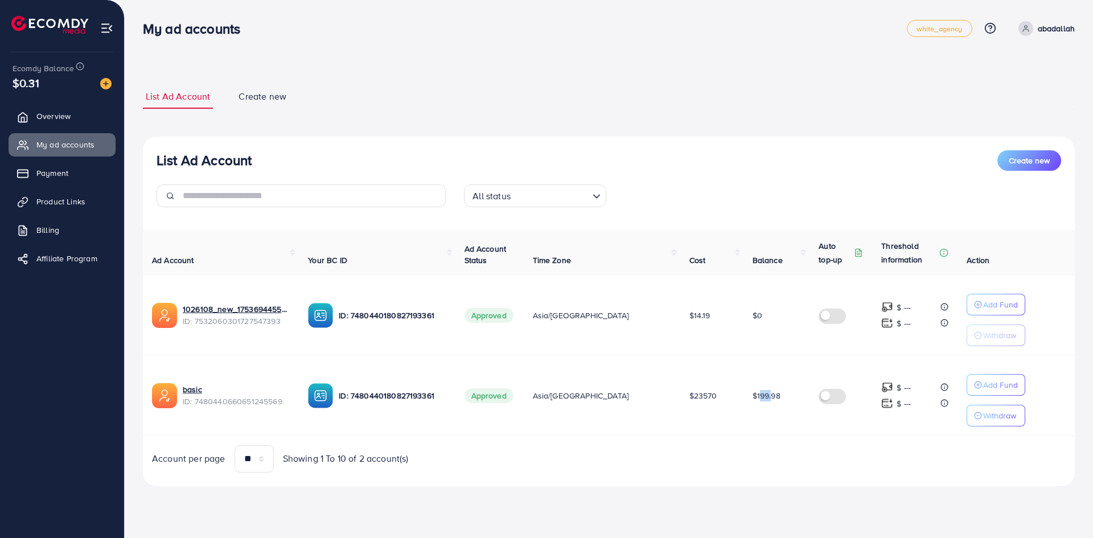
drag, startPoint x: 753, startPoint y: 413, endPoint x: 740, endPoint y: 413, distance: 13.1
click at [744, 413] on td "$199.98" at bounding box center [777, 395] width 67 height 80
drag, startPoint x: 763, startPoint y: 417, endPoint x: 736, endPoint y: 413, distance: 27.6
click at [744, 413] on td "$199.98" at bounding box center [777, 395] width 67 height 80
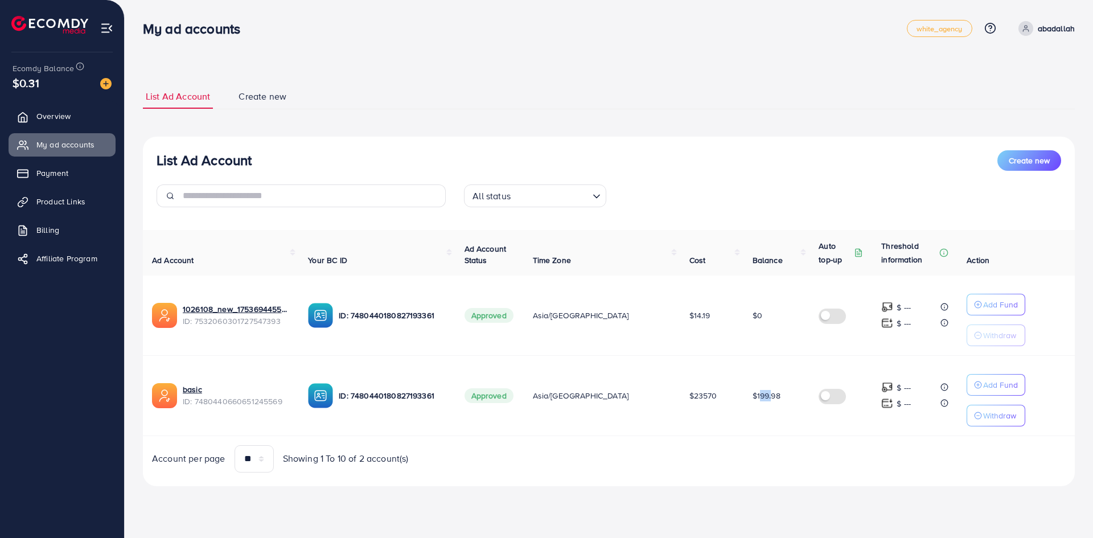
click at [744, 416] on td "$199.98" at bounding box center [777, 395] width 67 height 80
drag, startPoint x: 740, startPoint y: 417, endPoint x: 766, endPoint y: 424, distance: 27.2
click at [766, 424] on td "$199.98" at bounding box center [777, 395] width 67 height 80
drag, startPoint x: 753, startPoint y: 423, endPoint x: 737, endPoint y: 423, distance: 15.9
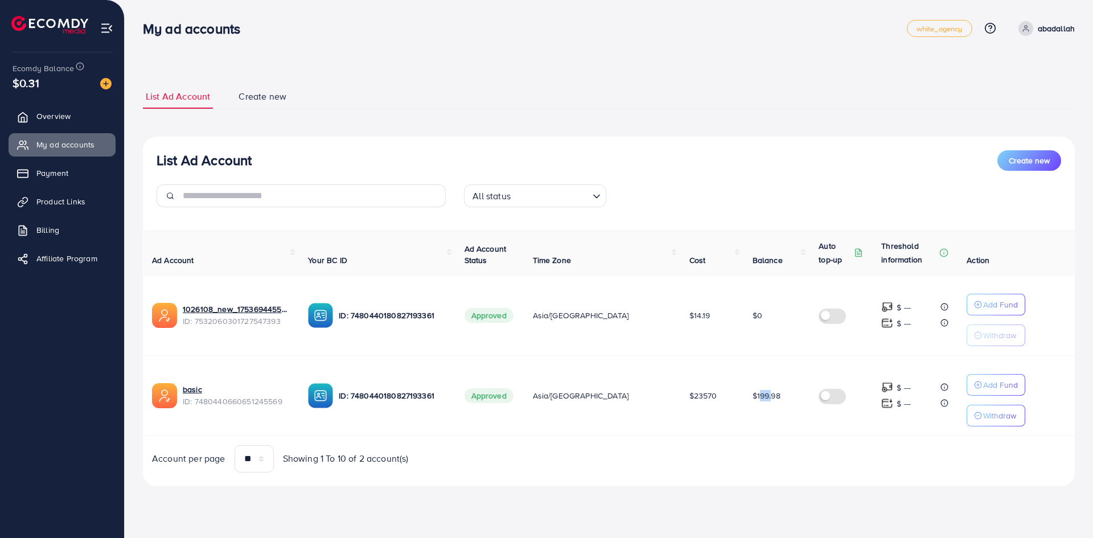
click at [744, 423] on td "$199.98" at bounding box center [777, 395] width 67 height 80
drag, startPoint x: 737, startPoint y: 423, endPoint x: 757, endPoint y: 425, distance: 19.5
click at [757, 425] on td "$199.98" at bounding box center [777, 395] width 67 height 80
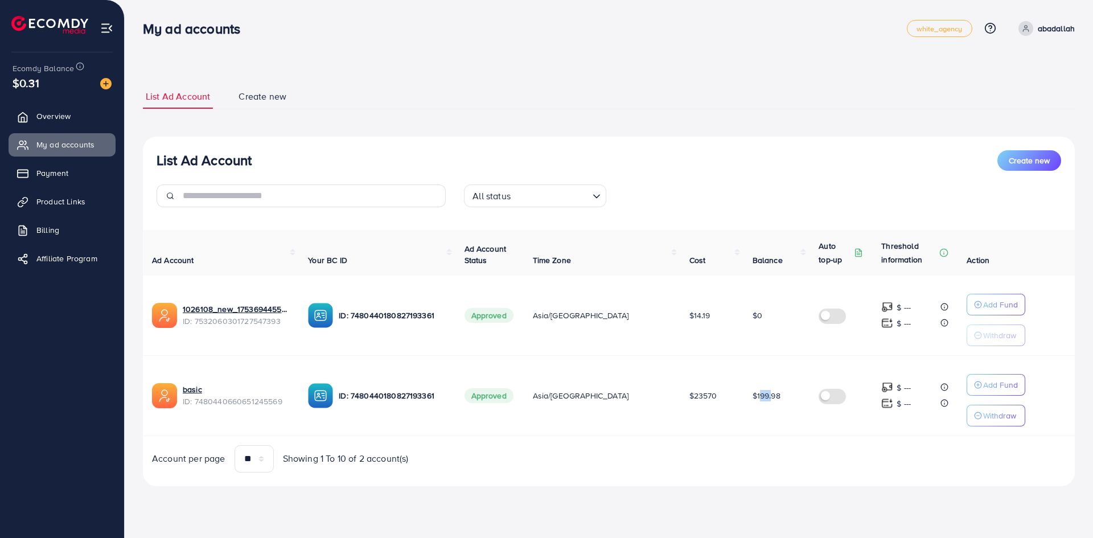
drag, startPoint x: 757, startPoint y: 425, endPoint x: 736, endPoint y: 422, distance: 20.7
click at [744, 422] on td "$199.98" at bounding box center [777, 395] width 67 height 80
drag, startPoint x: 736, startPoint y: 422, endPoint x: 752, endPoint y: 425, distance: 15.5
click at [752, 425] on td "$199.98" at bounding box center [777, 395] width 67 height 80
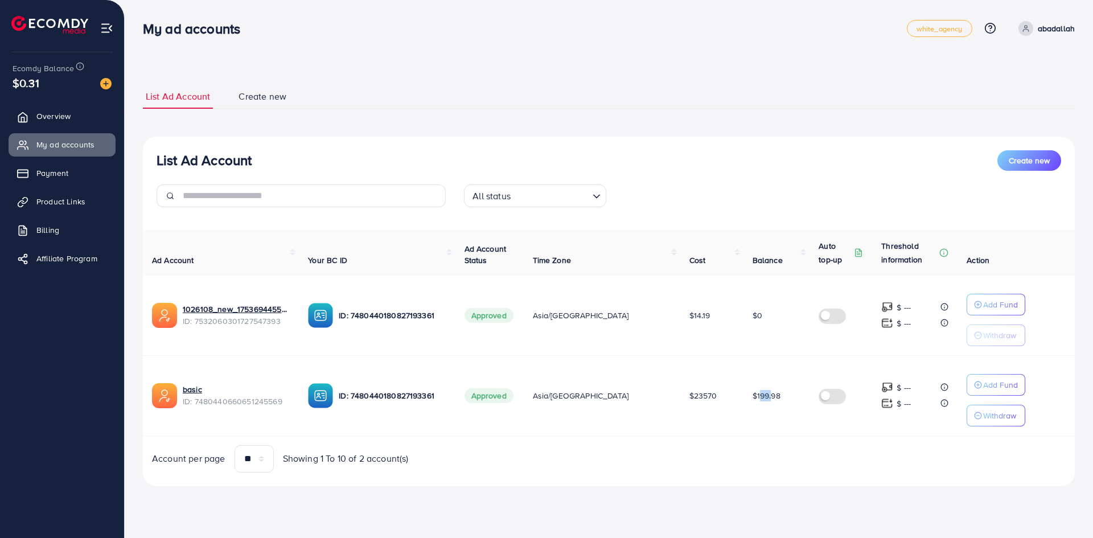
click at [752, 425] on td "$199.98" at bounding box center [777, 395] width 67 height 80
drag
click at [744, 424] on td "$199.98" at bounding box center [777, 395] width 67 height 80
click at [744, 425] on td "$199.98" at bounding box center [777, 395] width 67 height 80
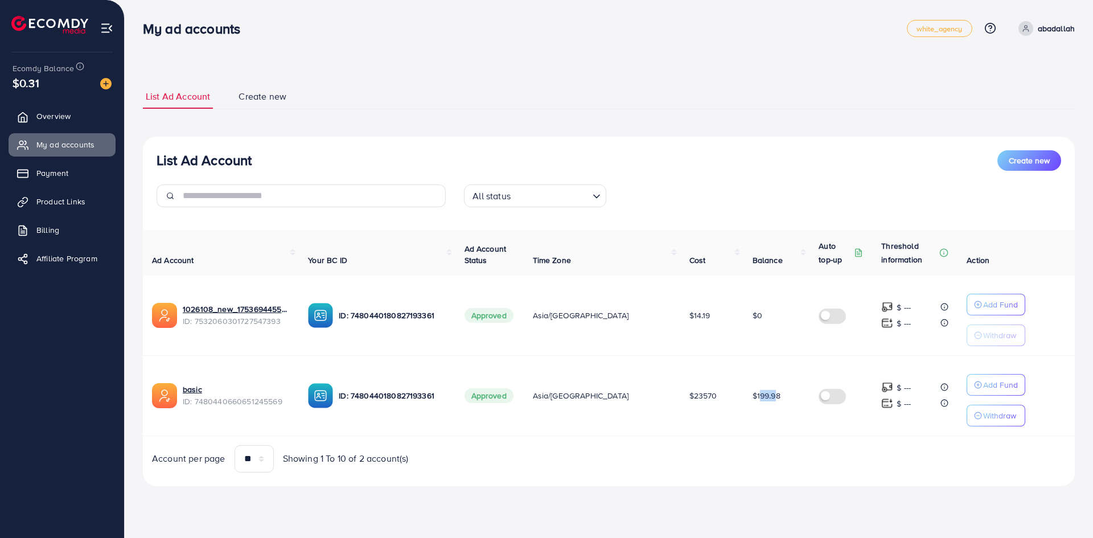
click at [744, 426] on td "$199.98" at bounding box center [777, 395] width 67 height 80
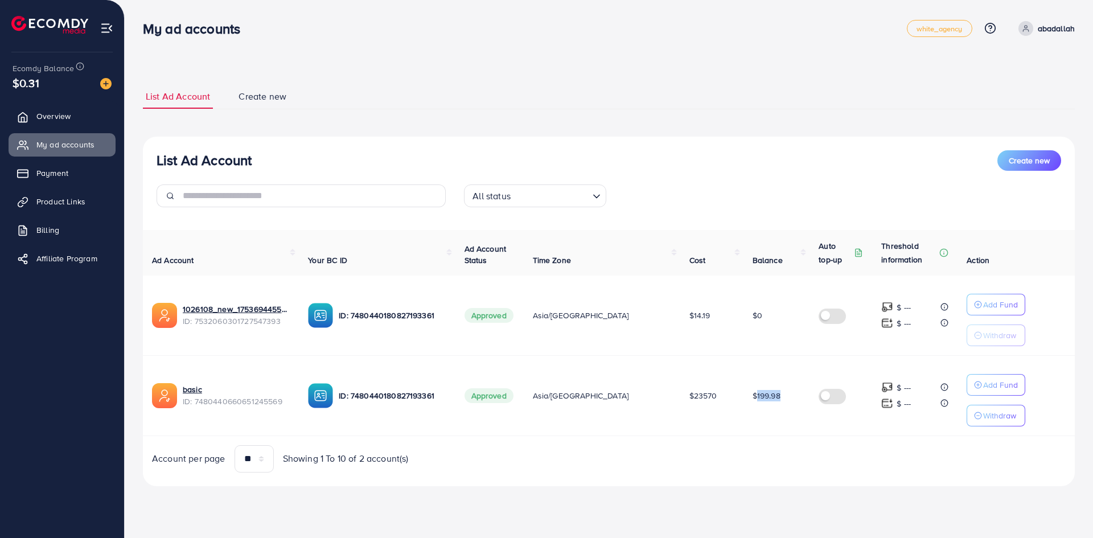
click at [744, 426] on td "$199.98" at bounding box center [777, 395] width 67 height 80
click at [709, 443] on div "List Ad Account Create new List Ad Account Create new All status Loading... Ad …" at bounding box center [609, 259] width 969 height 518
click at [709, 441] on div "Ad Account Your BC ID Ad Account Status Time Zone Cost Balance Auto top-up Thre…" at bounding box center [609, 351] width 932 height 243
click at [141, 24] on div "My ad accounts white_agency Help Center Contact Support Plans and Pricing Term …" at bounding box center [546, 259] width 1093 height 518
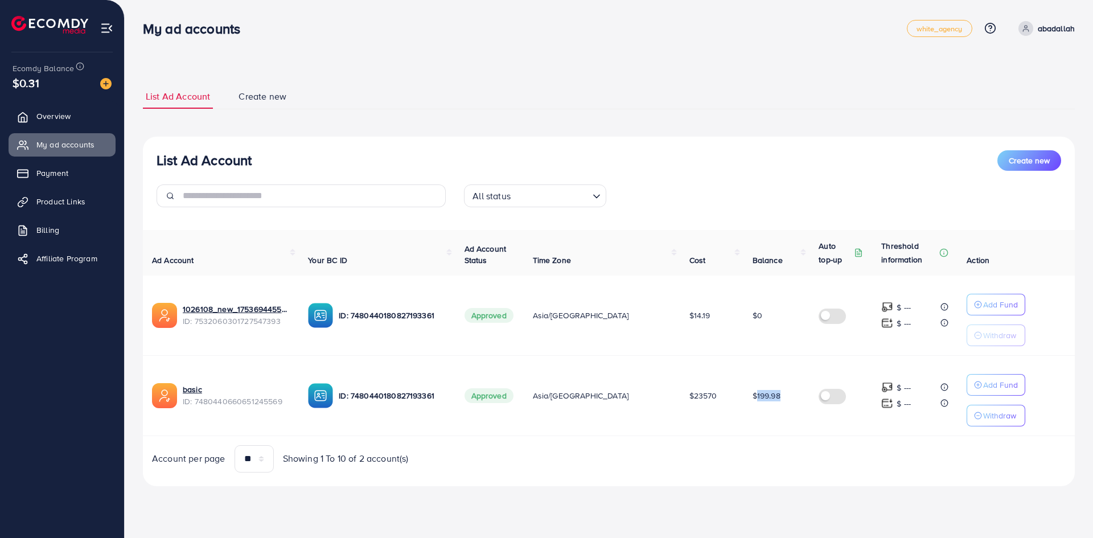
click at [141, 24] on div "My ad accounts" at bounding box center [196, 28] width 125 height 17
click at [663, 446] on div "List Ad Account Create new List Ad Account Create new All status Loading... Ad …" at bounding box center [609, 259] width 969 height 518
click at [663, 446] on div "Account per page ** ** ** *** Showing 1 To 10 of 2 account(s)" at bounding box center [609, 458] width 950 height 27
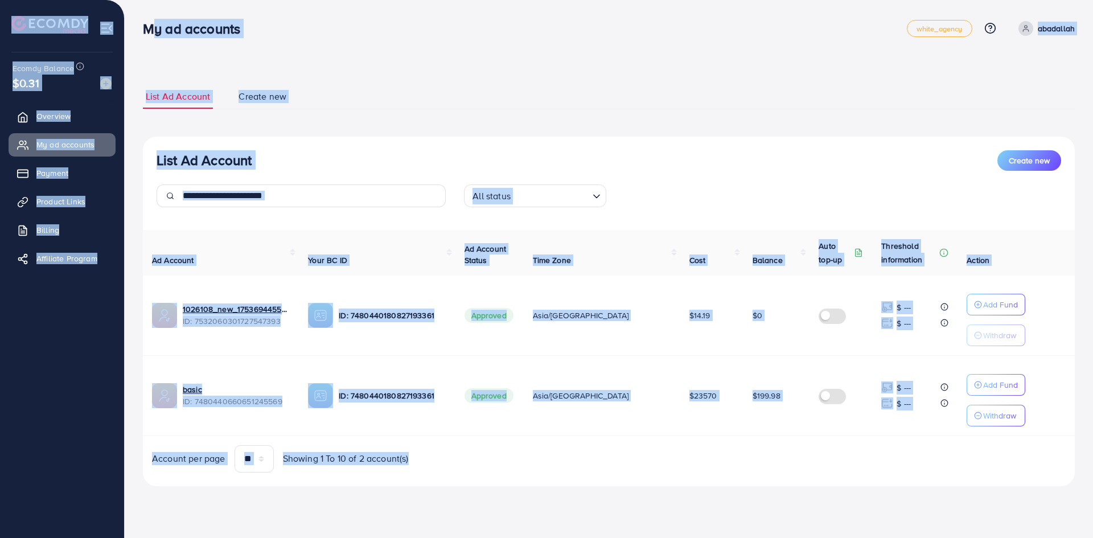
click at [143, 35] on div "My ad accounts white_agency Help Center Contact Support Plans and Pricing Term …" at bounding box center [546, 259] width 1093 height 518
click at [143, 35] on h3 "My ad accounts" at bounding box center [196, 28] width 106 height 17
click at [582, 449] on div "My ad accounts white_agency Help Center Contact Support Plans and Pricing Term …" at bounding box center [546, 259] width 1093 height 518
click at [582, 449] on div "Account per page ** ** ** *** Showing 1 To 10 of 2 account(s)" at bounding box center [376, 458] width 466 height 27
click at [139, 28] on div "My ad accounts white_agency Help Center Contact Support Plans and Pricing Term …" at bounding box center [546, 259] width 1093 height 518
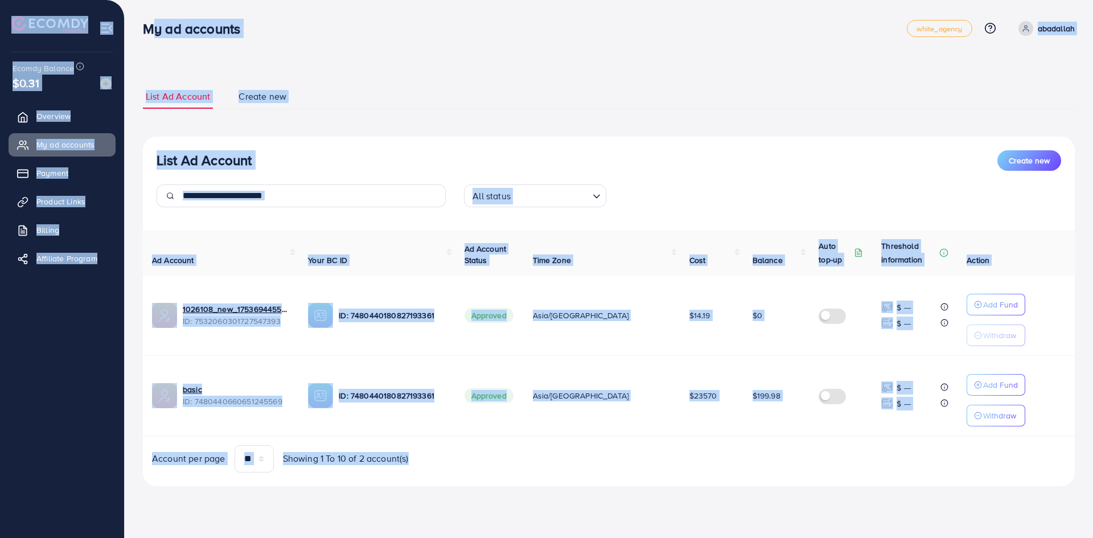
click at [139, 28] on div "My ad accounts" at bounding box center [196, 28] width 125 height 17
click at [627, 462] on div "My ad accounts white_agency Help Center Contact Support Plans and Pricing Term …" at bounding box center [546, 259] width 1093 height 518
click at [627, 462] on div "Account per page ** ** ** *** Showing 1 To 10 of 2 account(s)" at bounding box center [609, 458] width 950 height 27
click at [145, 35] on div "My ad accounts white_agency Help Center Contact Support Plans and Pricing Term …" at bounding box center [546, 259] width 1093 height 518
click at [145, 35] on h3 "My ad accounts" at bounding box center [196, 28] width 106 height 17
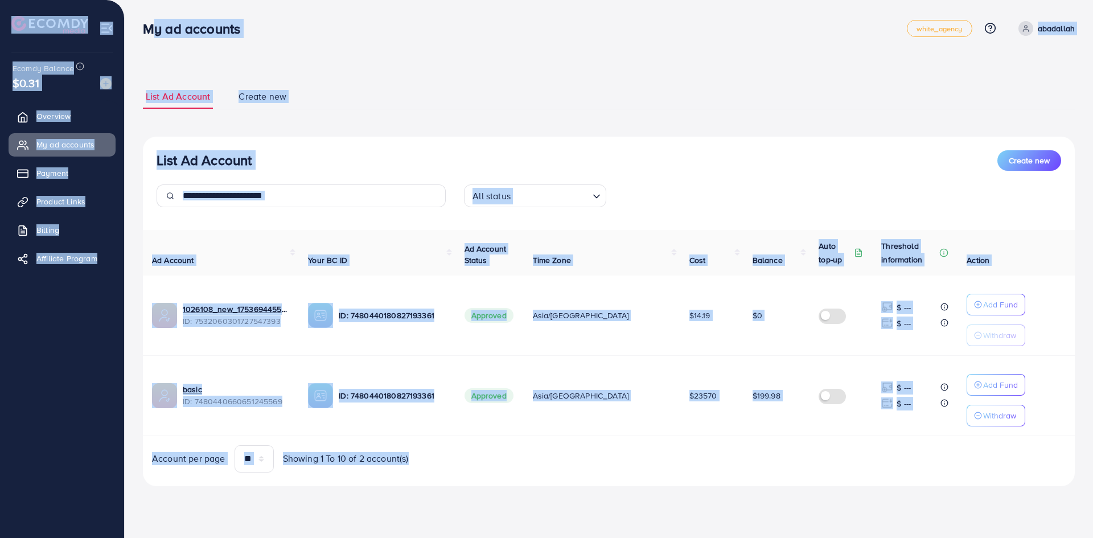
click at [539, 455] on div "My ad accounts white_agency Help Center Contact Support Plans and Pricing Term …" at bounding box center [546, 259] width 1093 height 518
click at [539, 455] on div "Account per page ** ** ** *** Showing 1 To 10 of 2 account(s)" at bounding box center [376, 458] width 466 height 27
click at [144, 27] on div "My ad accounts white_agency Help Center Contact Support Plans and Pricing Term …" at bounding box center [546, 259] width 1093 height 518
click at [144, 27] on h3 "My ad accounts" at bounding box center [196, 28] width 106 height 17
click at [612, 448] on div "My ad accounts white_agency Help Center Contact Support Plans and Pricing Term …" at bounding box center [546, 259] width 1093 height 518
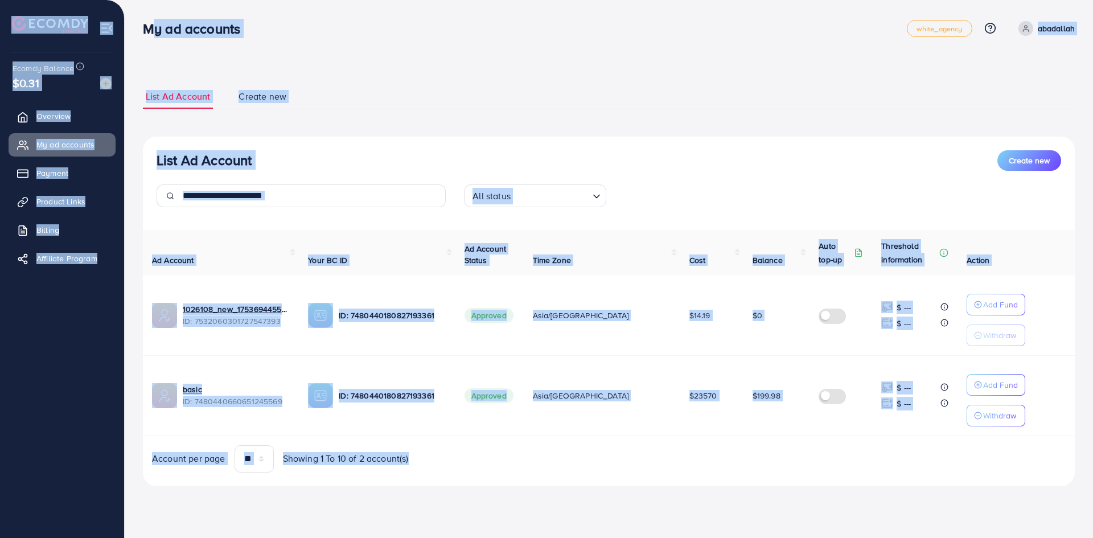
click at [612, 448] on div "Account per page ** ** ** *** Showing 1 To 10 of 2 account(s)" at bounding box center [609, 458] width 950 height 27
click at [149, 23] on div "My ad accounts white_agency Help Center Contact Support Plans and Pricing Term …" at bounding box center [546, 259] width 1093 height 518
click at [149, 23] on h3 "My ad accounts" at bounding box center [196, 28] width 106 height 17
click at [688, 486] on div "My ad accounts white_agency Help Center Contact Support Plans and Pricing Term …" at bounding box center [546, 259] width 1093 height 518
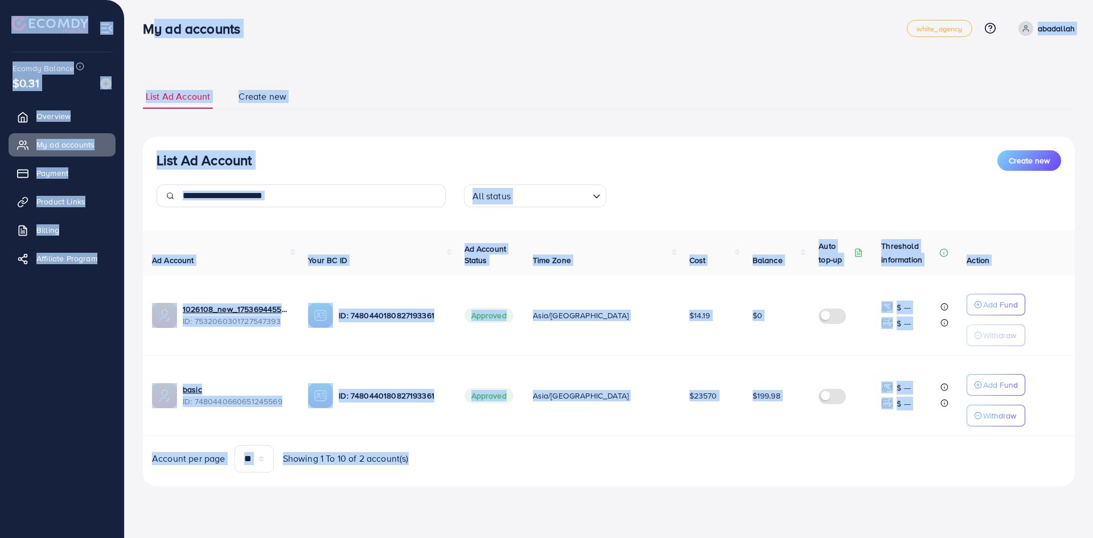
click at [688, 486] on div "List Ad Account Create new List Ad Account Create new All status Loading... Ad …" at bounding box center [609, 285] width 932 height 429
click at [134, 27] on div "My ad accounts white_agency Help Center Contact Support Plans and Pricing Term …" at bounding box center [546, 259] width 1093 height 518
click at [134, 27] on div "My ad accounts" at bounding box center [196, 28] width 125 height 17
click at [711, 529] on div "My ad accounts white_agency Help Center Contact Support Plans and Pricing Term …" at bounding box center [546, 269] width 1093 height 538
click at [652, 457] on div "Account per page ** ** ** *** Showing 1 To 10 of 2 account(s)" at bounding box center [609, 458] width 950 height 27
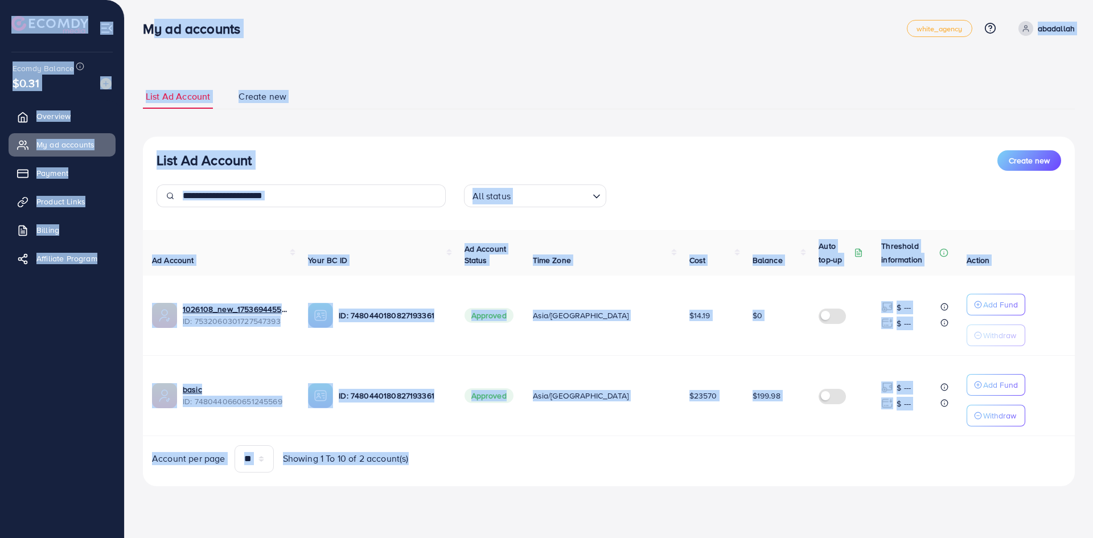
click at [145, 22] on div "My ad accounts white_agency Help Center Contact Support Plans and Pricing Term …" at bounding box center [546, 259] width 1093 height 518
click at [145, 22] on h3 "My ad accounts" at bounding box center [196, 28] width 106 height 17
click at [135, 14] on div "List Ad Account Create new List Ad Account Create new All status Loading... Ad …" at bounding box center [609, 259] width 969 height 518
click at [688, 493] on div "List Ad Account Create new List Ad Account Create new All status Loading... Ad …" at bounding box center [609, 259] width 969 height 518
click at [688, 493] on div "List Ad Account Create new List Ad Account Create new All status Loading... Ad …" at bounding box center [609, 285] width 932 height 429
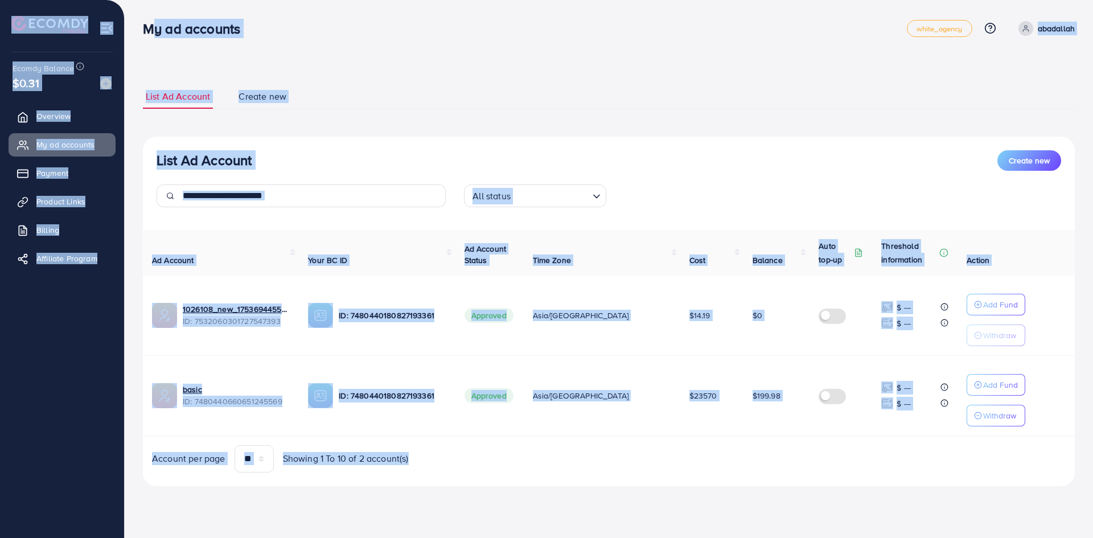
click at [140, 23] on div "My ad accounts white_agency Help Center Contact Support Plans and Pricing Term …" at bounding box center [546, 259] width 1093 height 518
click at [140, 23] on div "My ad accounts" at bounding box center [196, 28] width 125 height 17
drag, startPoint x: 133, startPoint y: 19, endPoint x: 661, endPoint y: 465, distance: 690.9
click at [661, 465] on div "List Ad Account Create new List Ad Account Create new All status Loading... Ad …" at bounding box center [609, 259] width 969 height 518
click at [661, 465] on div "Account per page ** ** ** *** Showing 1 To 10 of 2 account(s)" at bounding box center [609, 458] width 950 height 27
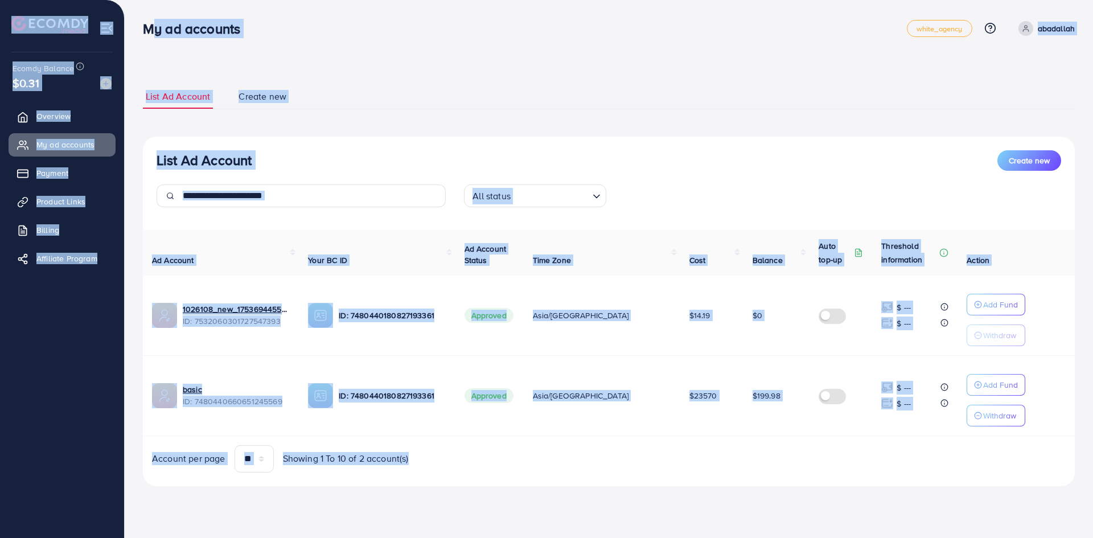
drag, startPoint x: 661, startPoint y: 465, endPoint x: 143, endPoint y: 34, distance: 673.5
click at [143, 34] on div "My ad accounts white_agency Help Center Contact Support Plans and Pricing Term …" at bounding box center [546, 259] width 1093 height 518
click at [143, 35] on h3 "My ad accounts" at bounding box center [196, 28] width 106 height 17
click at [144, 35] on h3 "My ad accounts" at bounding box center [196, 28] width 106 height 17
click at [139, 42] on div "List Ad Account Create new List Ad Account Create new All status Loading... Ad …" at bounding box center [609, 259] width 969 height 518
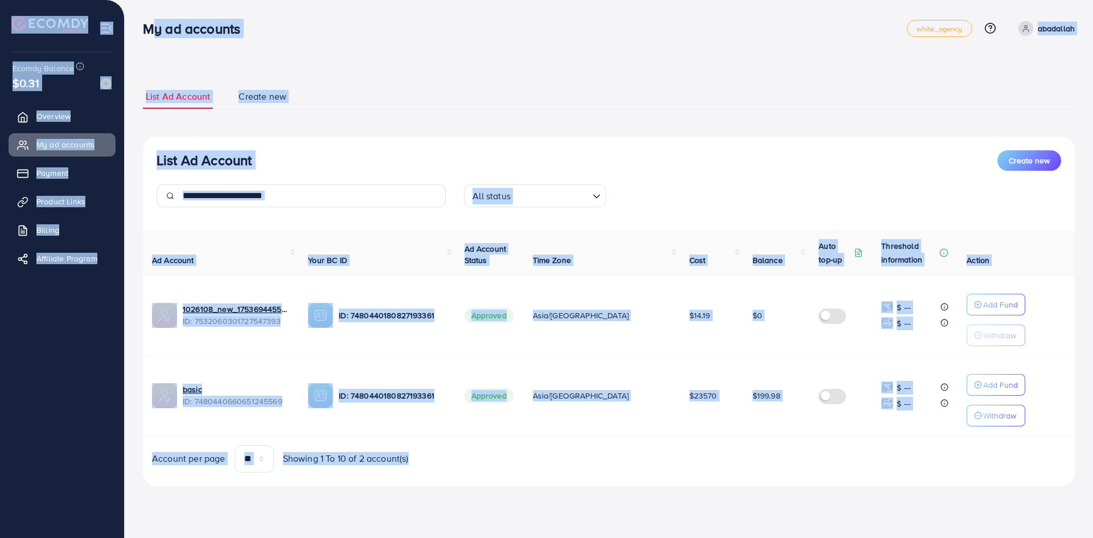
click at [138, 35] on div "My ad accounts" at bounding box center [196, 28] width 125 height 17
drag, startPoint x: 136, startPoint y: 21, endPoint x: 748, endPoint y: 514, distance: 786.0
click at [748, 514] on div "My ad accounts white_agency Help Center Contact Support Plans and Pricing Term …" at bounding box center [546, 259] width 1093 height 518
click at [748, 514] on div "List Ad Account Create new List Ad Account Create new All status Loading... Ad …" at bounding box center [609, 259] width 969 height 518
drag, startPoint x: 744, startPoint y: 498, endPoint x: 137, endPoint y: 38, distance: 761.1
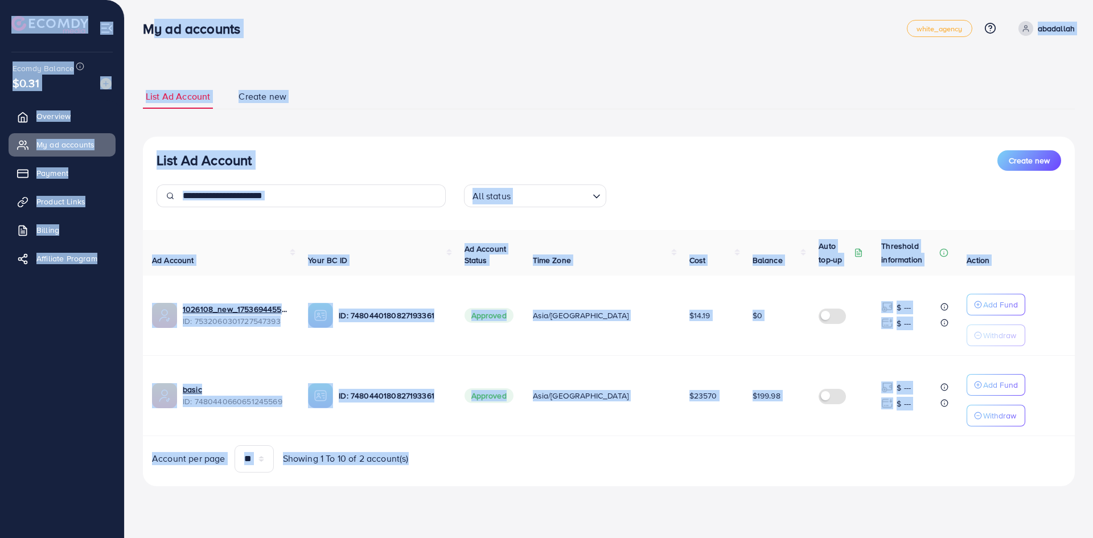
click at [137, 38] on div "List Ad Account Create new List Ad Account Create new All status Loading... Ad …" at bounding box center [609, 259] width 969 height 518
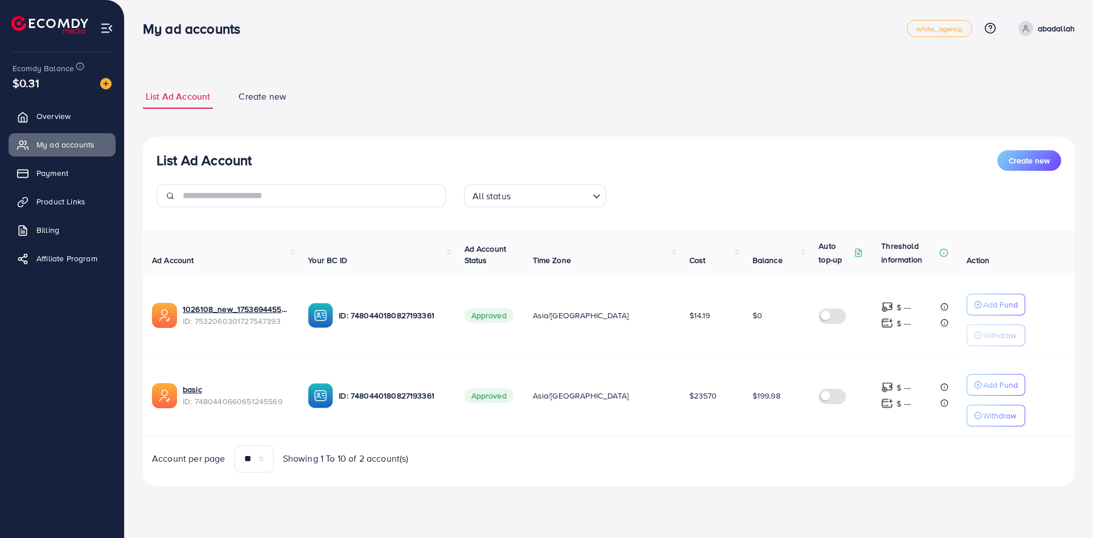
click at [137, 35] on div "My ad accounts" at bounding box center [196, 28] width 125 height 17
drag, startPoint x: 137, startPoint y: 23, endPoint x: 746, endPoint y: 485, distance: 764.0
click at [759, 501] on div "My ad accounts white_agency Help Center Contact Support Plans and Pricing Term …" at bounding box center [546, 259] width 1093 height 518
click at [745, 484] on div "List Ad Account Create new All status Loading... Ad Account Your BC ID Ad Accou…" at bounding box center [609, 312] width 932 height 350
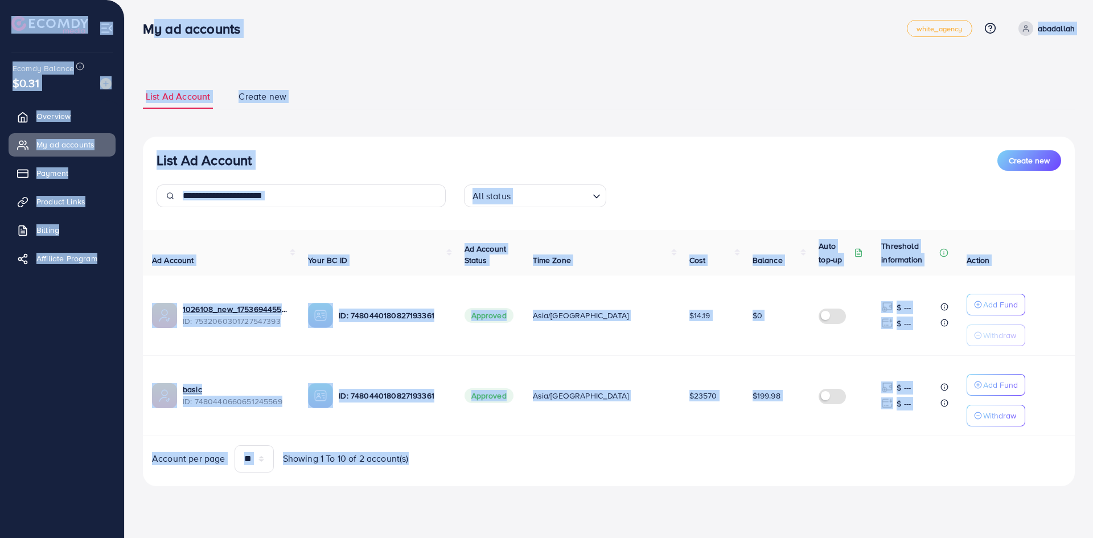
drag, startPoint x: 745, startPoint y: 484, endPoint x: 146, endPoint y: 40, distance: 745.7
click at [146, 40] on div "My ad accounts white_agency Help Center Contact Support Plans and Pricing Term …" at bounding box center [546, 259] width 1093 height 518
